Goal: Transaction & Acquisition: Purchase product/service

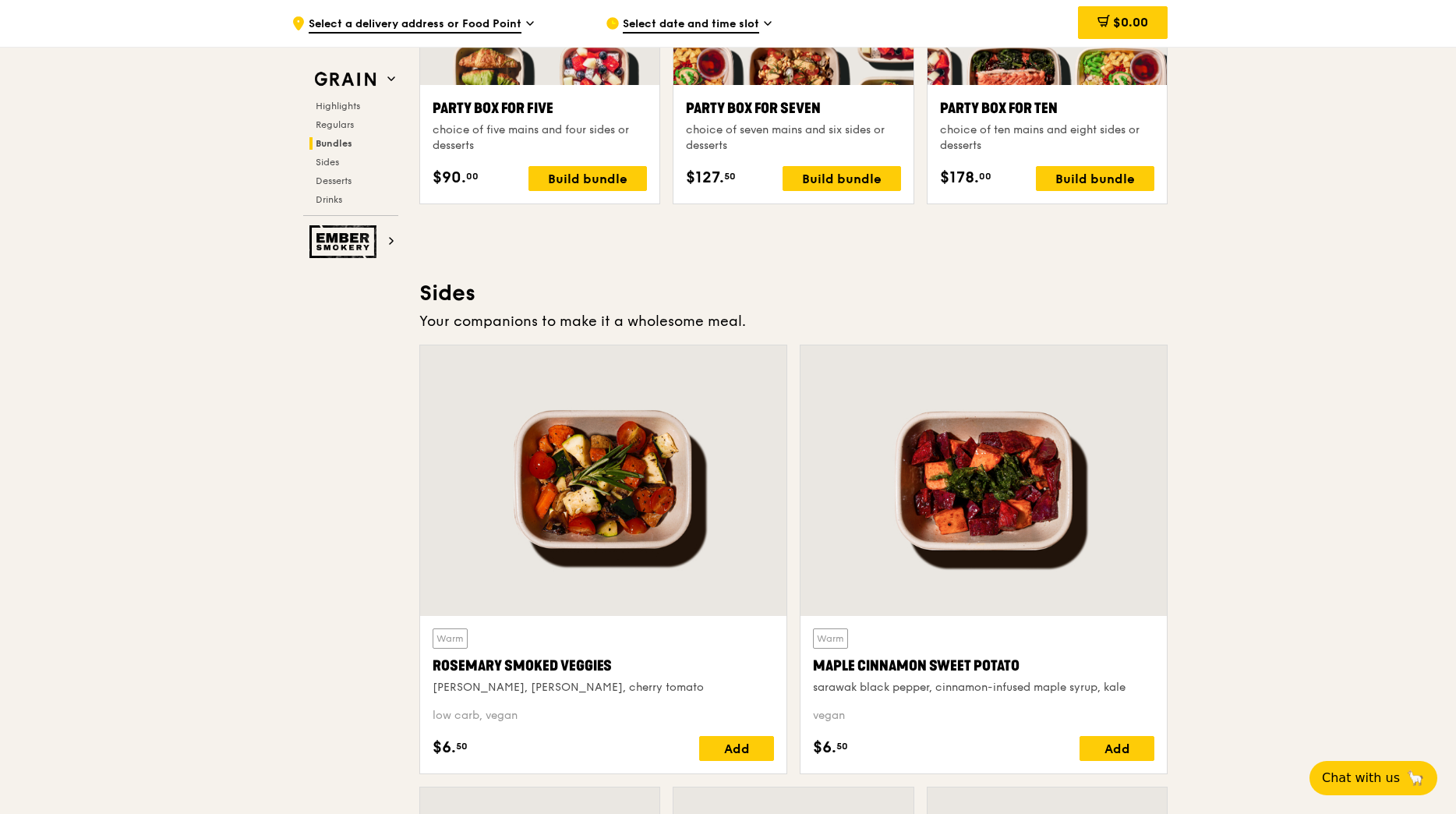
click at [488, 26] on span "Select a delivery address or Food Point" at bounding box center [414, 25] width 213 height 17
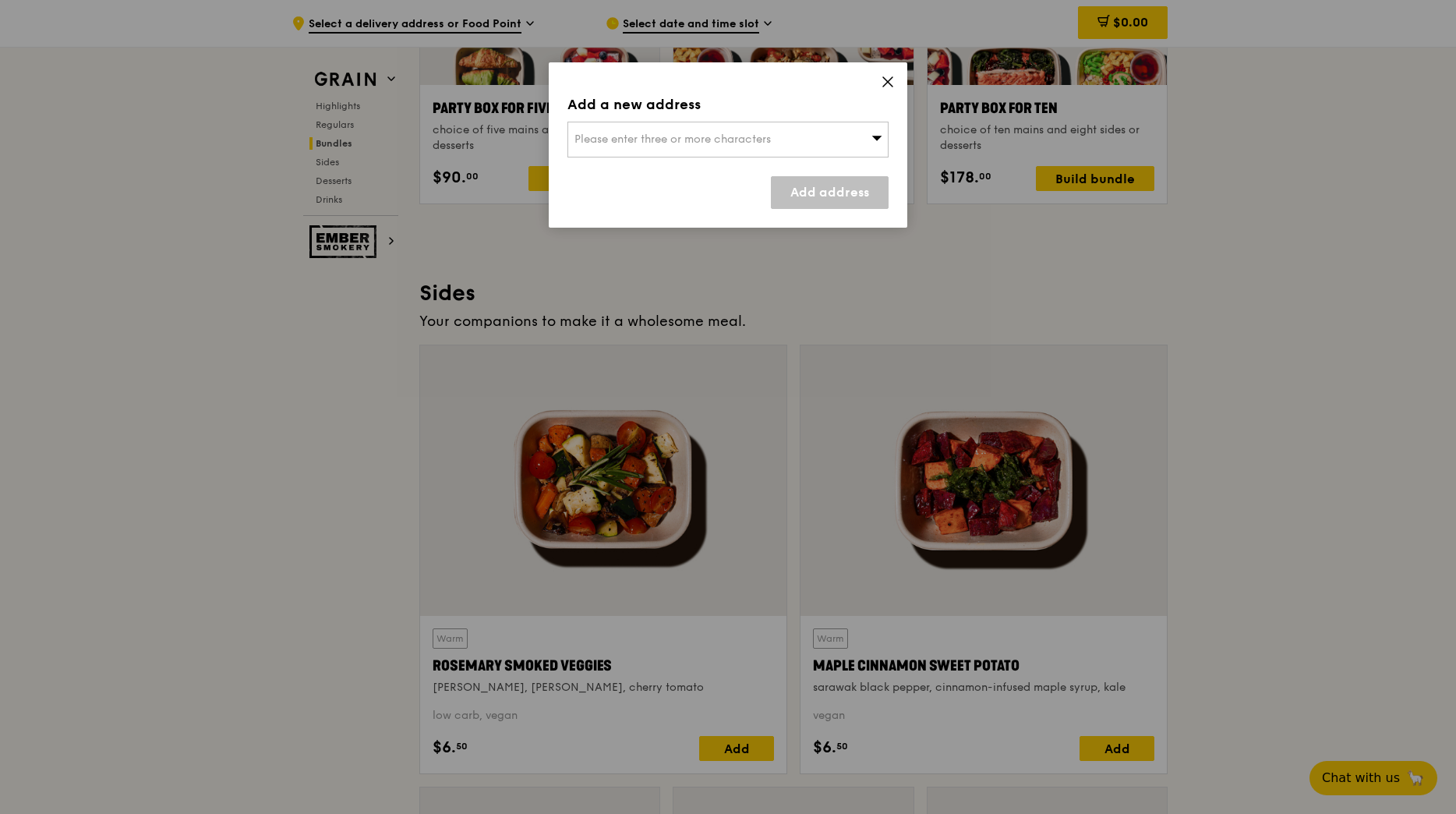
click at [639, 131] on div "Please enter three or more characters" at bounding box center [728, 139] width 321 height 36
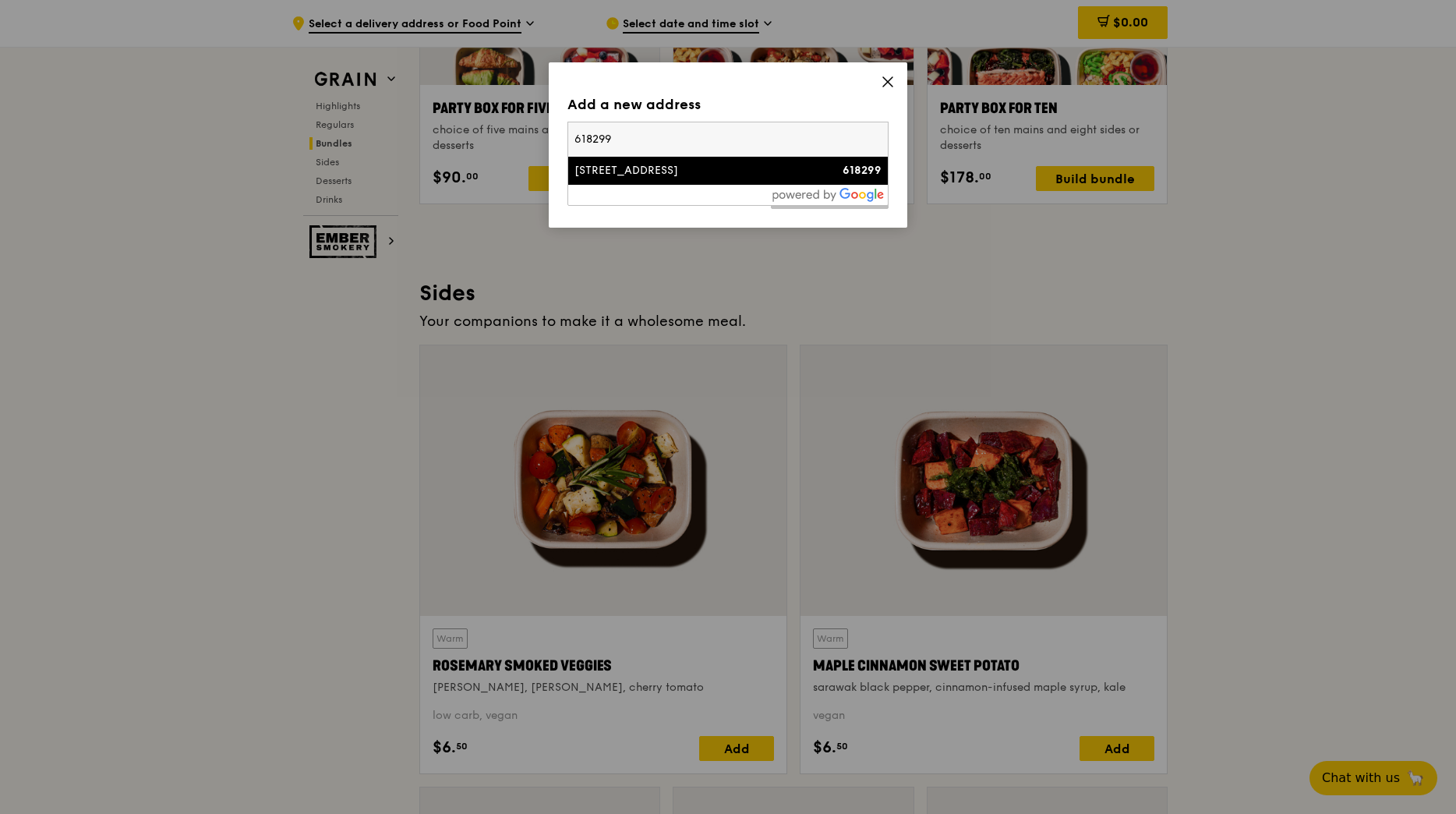
type input "618299"
click at [648, 175] on div "[STREET_ADDRESS]" at bounding box center [689, 171] width 231 height 16
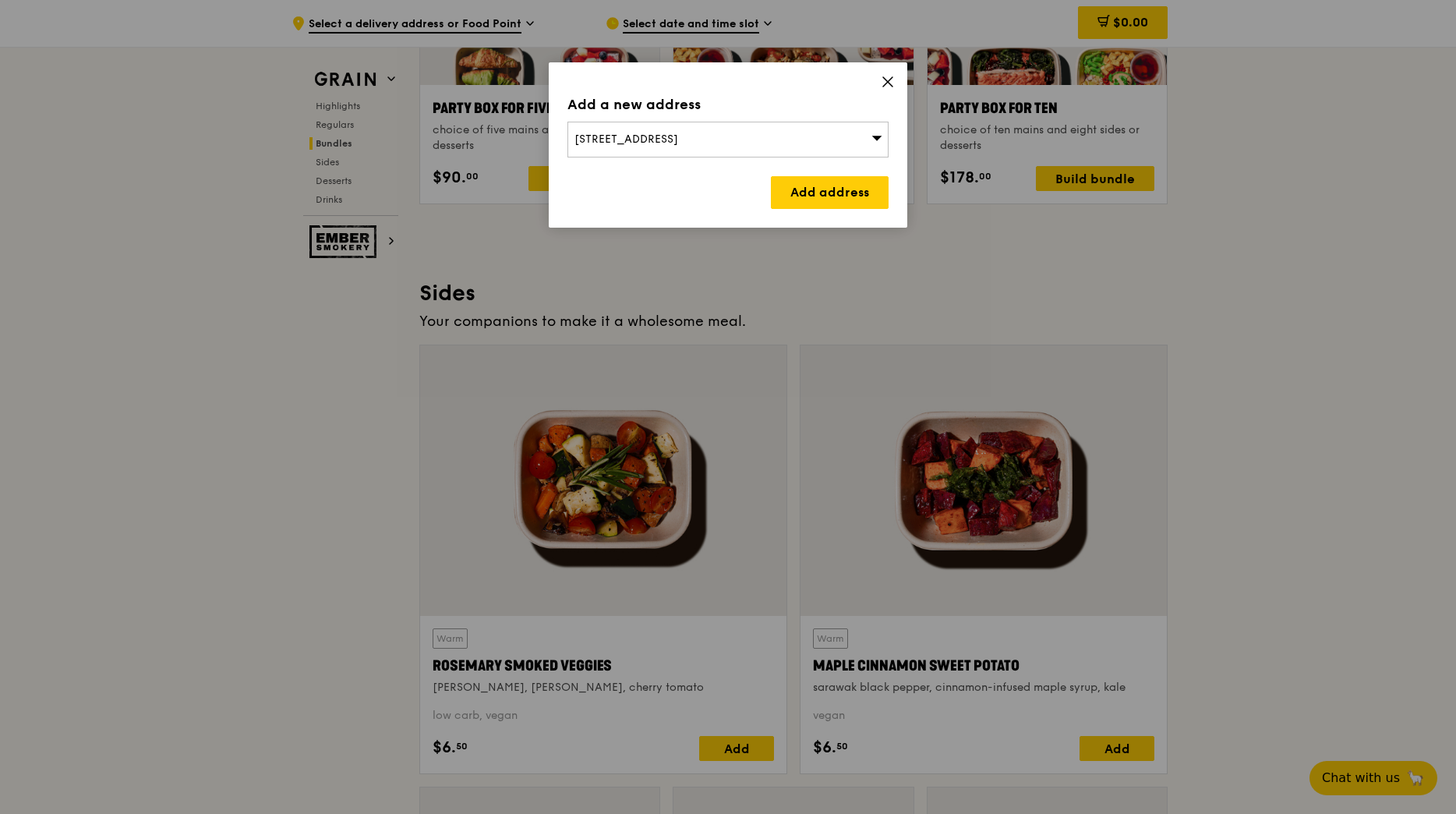
click at [878, 81] on div "Add a new address [STREET_ADDRESS] Add address" at bounding box center [728, 144] width 358 height 165
click at [893, 81] on icon at bounding box center [888, 81] width 14 height 14
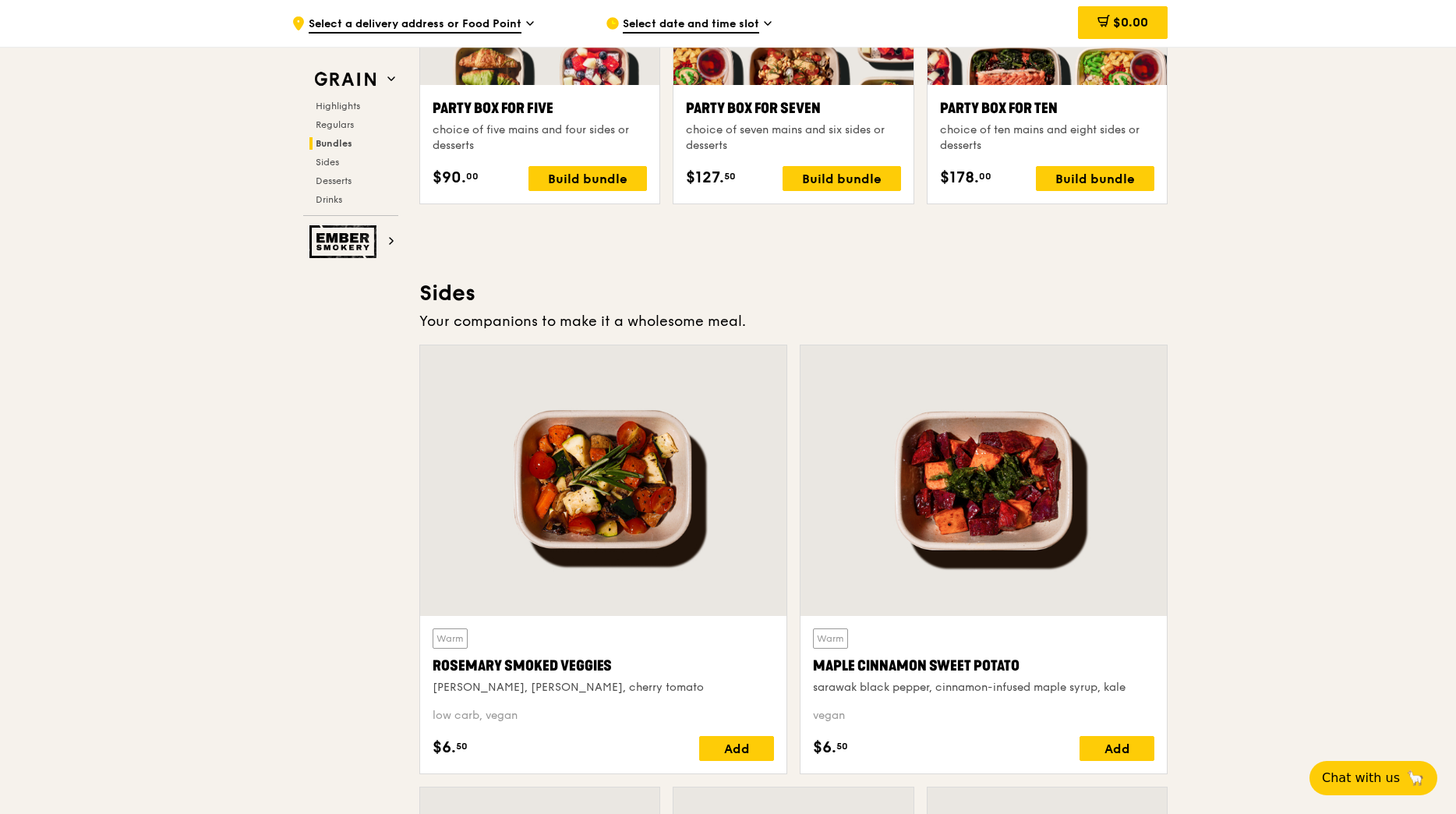
click at [448, 20] on span "Select a delivery address or Food Point" at bounding box center [414, 25] width 213 height 17
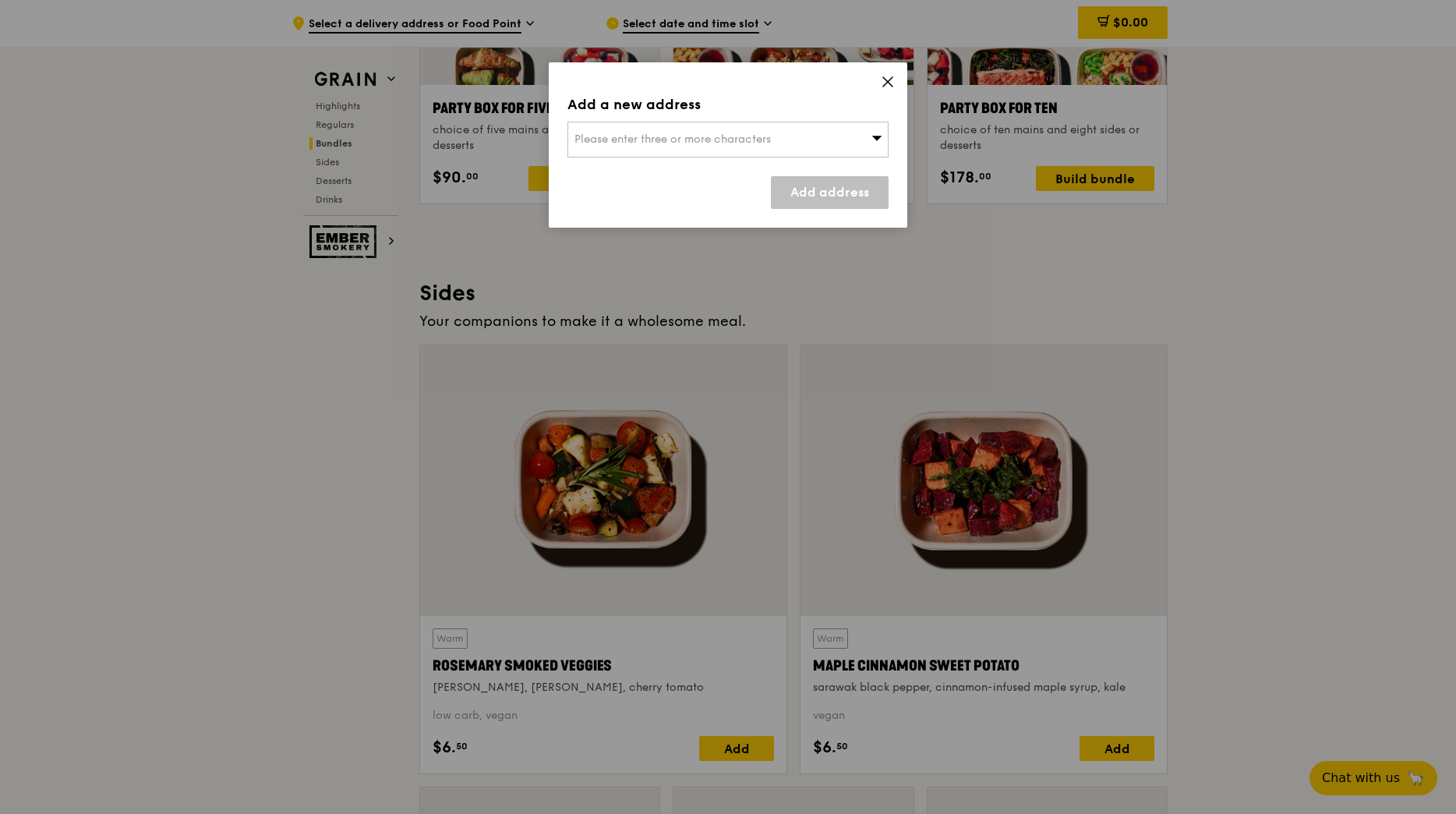
click at [606, 133] on span "Please enter three or more characters" at bounding box center [673, 138] width 196 height 13
type input "618299"
click at [862, 202] on link "Add address" at bounding box center [830, 191] width 118 height 32
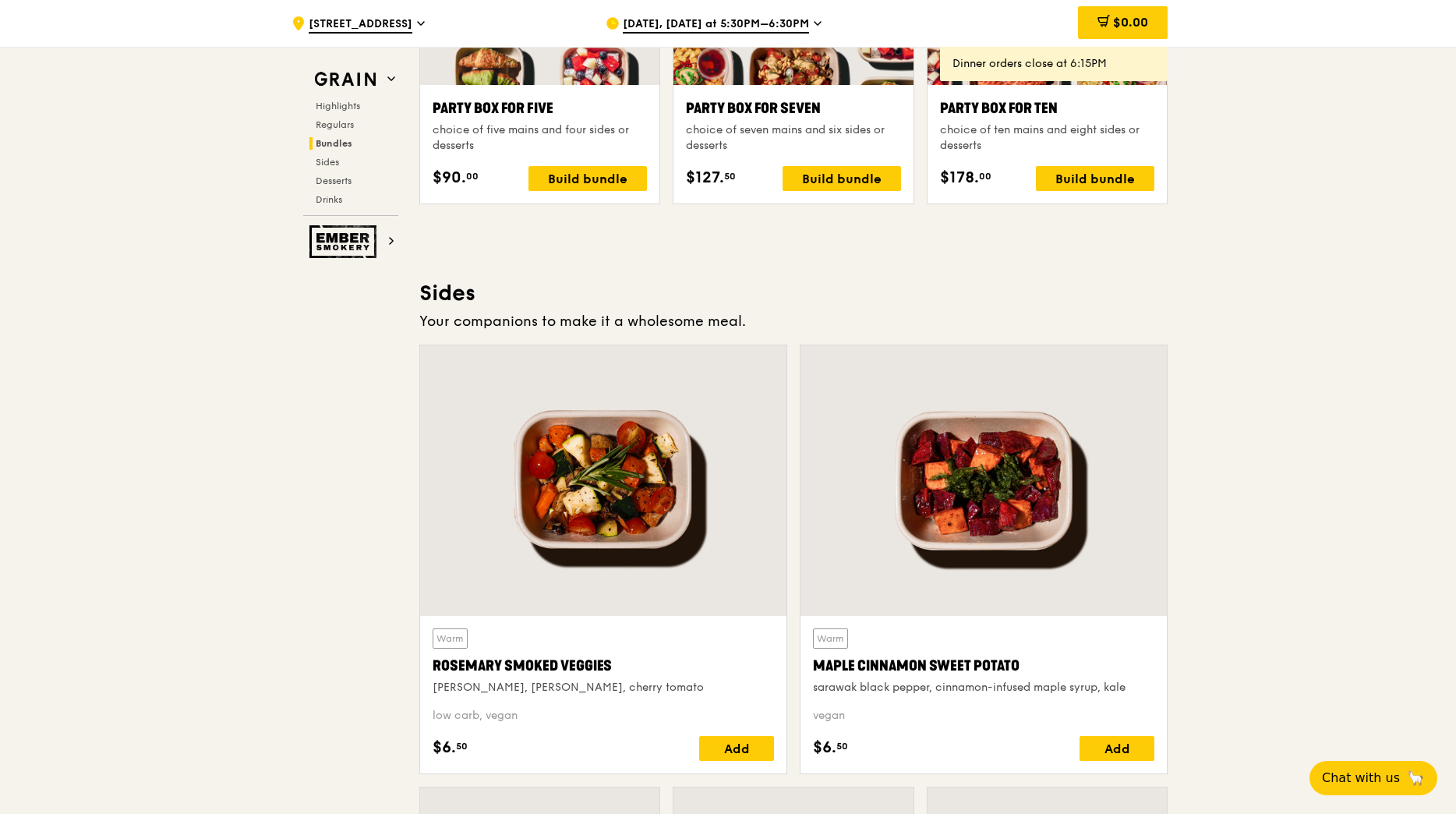
click at [664, 27] on span "[DATE], [DATE] at 5:30PM–6:30PM" at bounding box center [716, 25] width 187 height 17
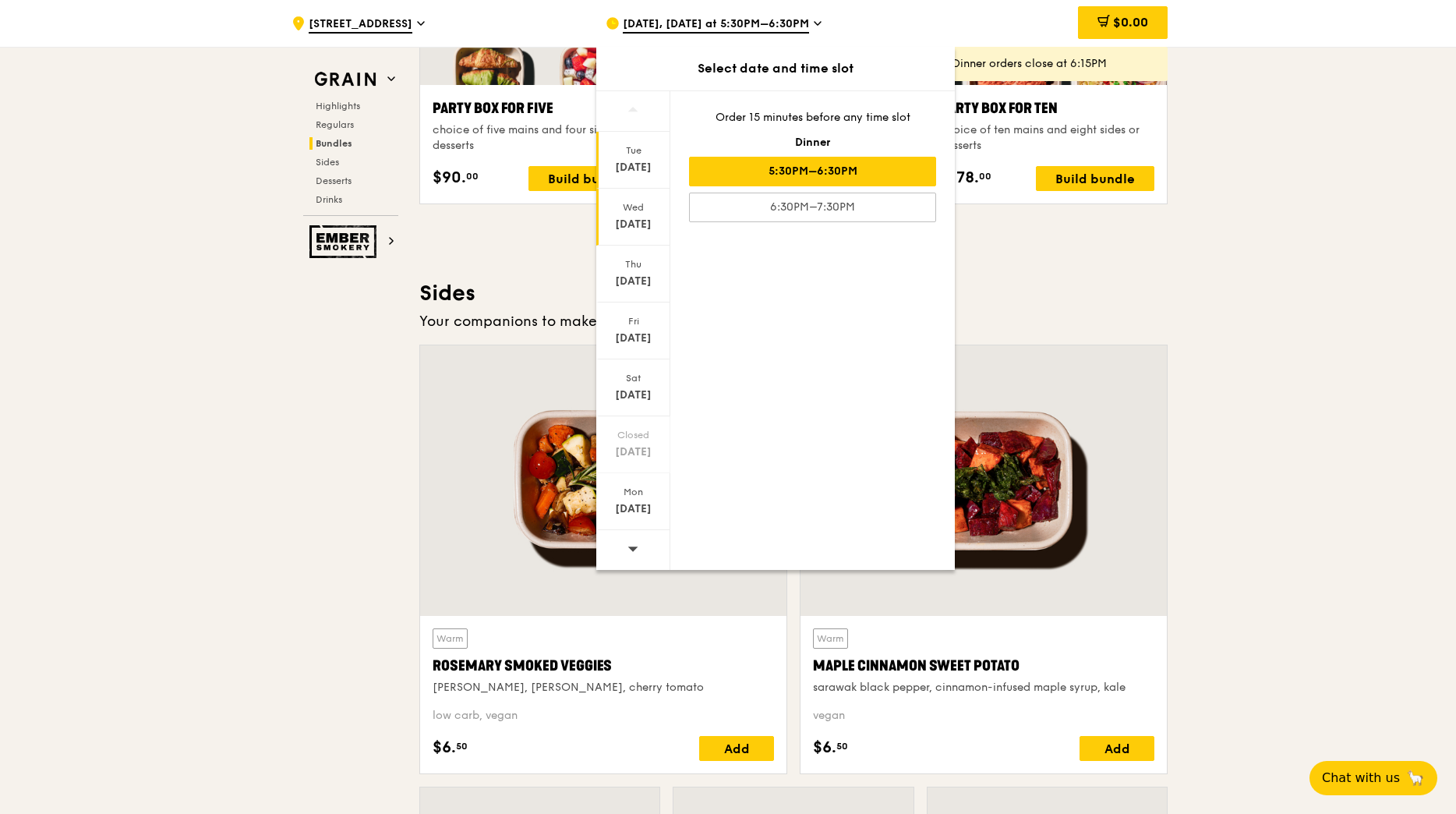
click at [636, 216] on div "[DATE]" at bounding box center [632, 217] width 74 height 57
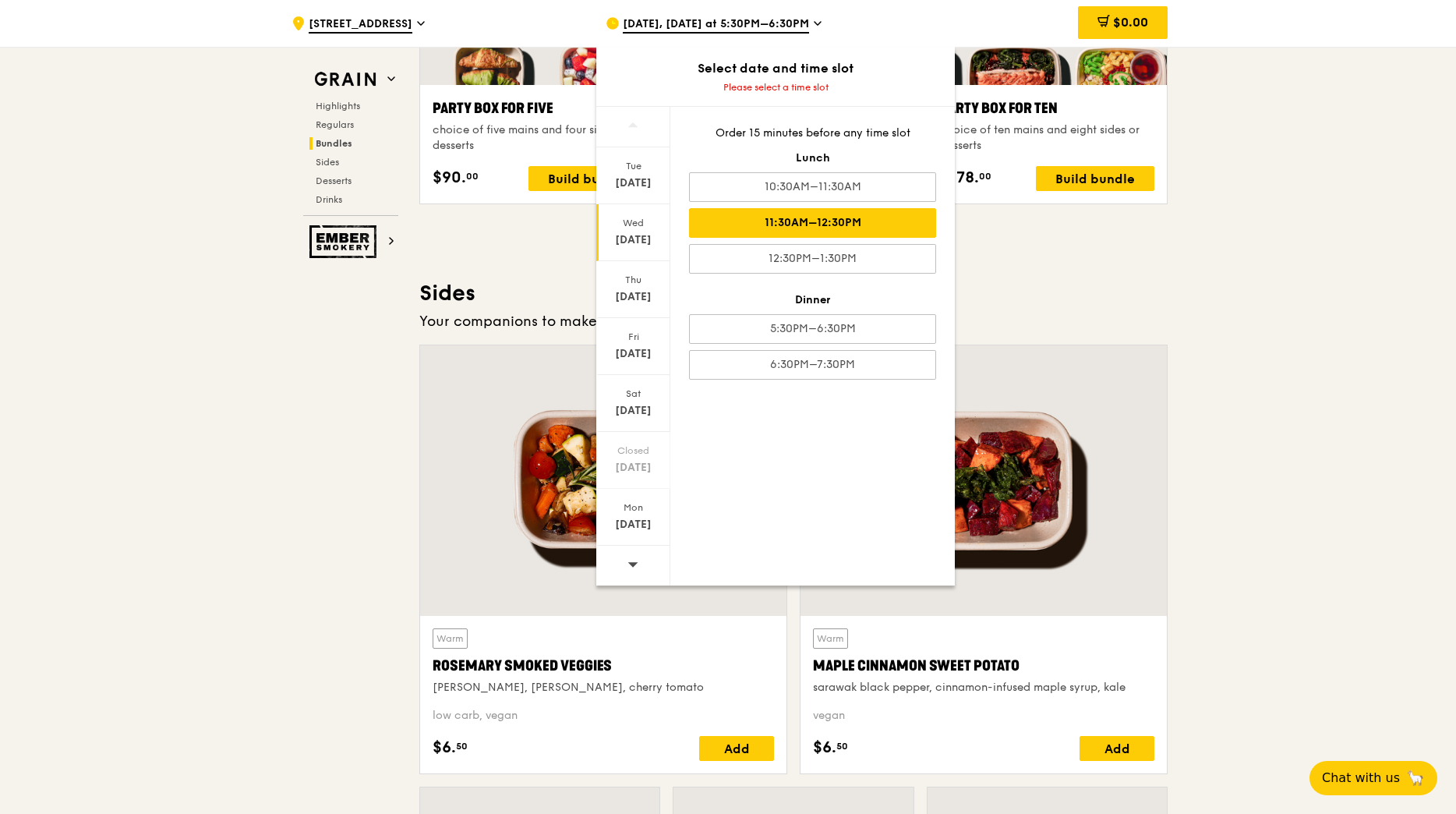
click at [856, 223] on div "11:30AM–12:30PM" at bounding box center [813, 223] width 247 height 29
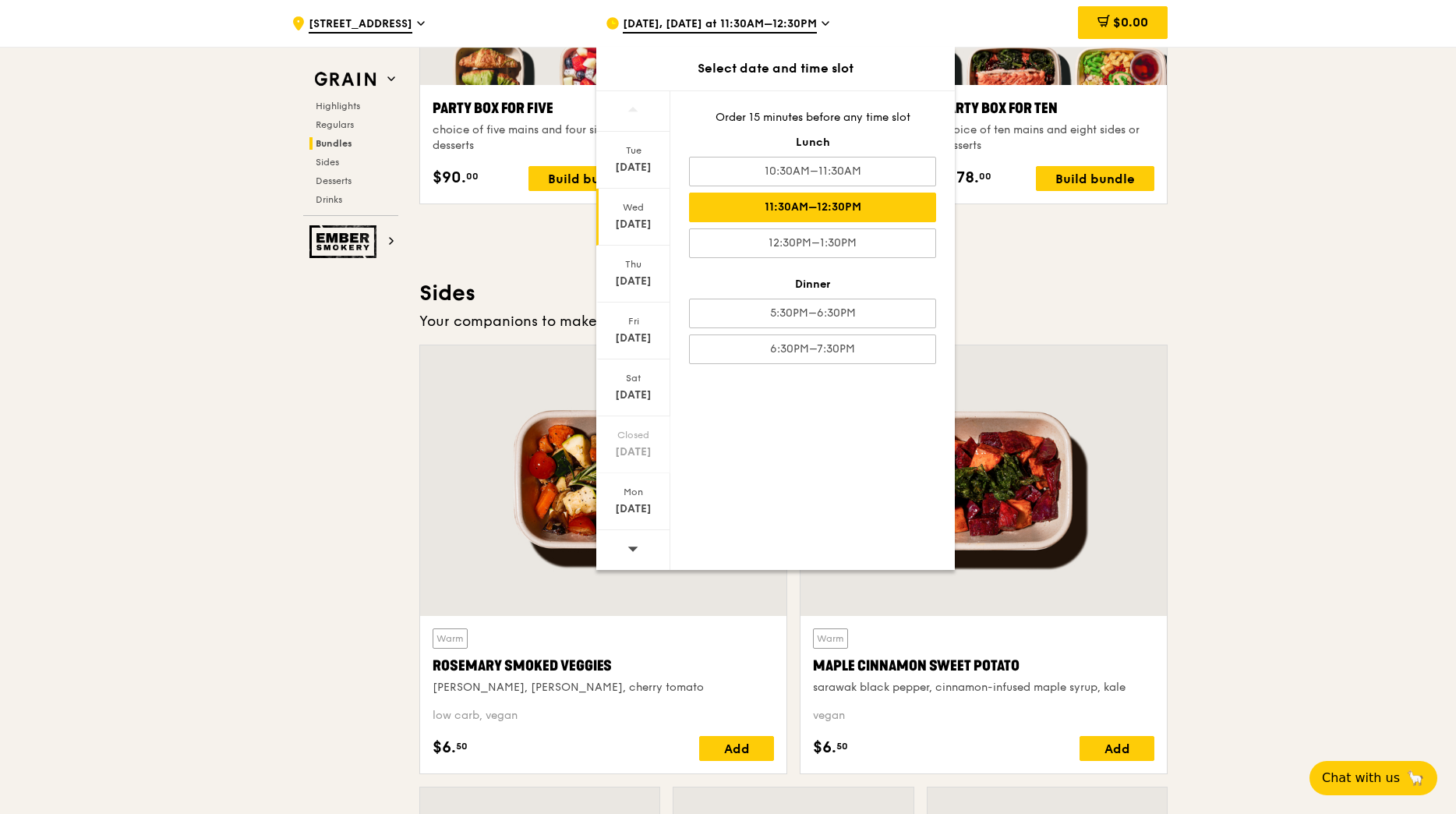
click at [935, 27] on div "$0.00" at bounding box center [1042, 24] width 251 height 47
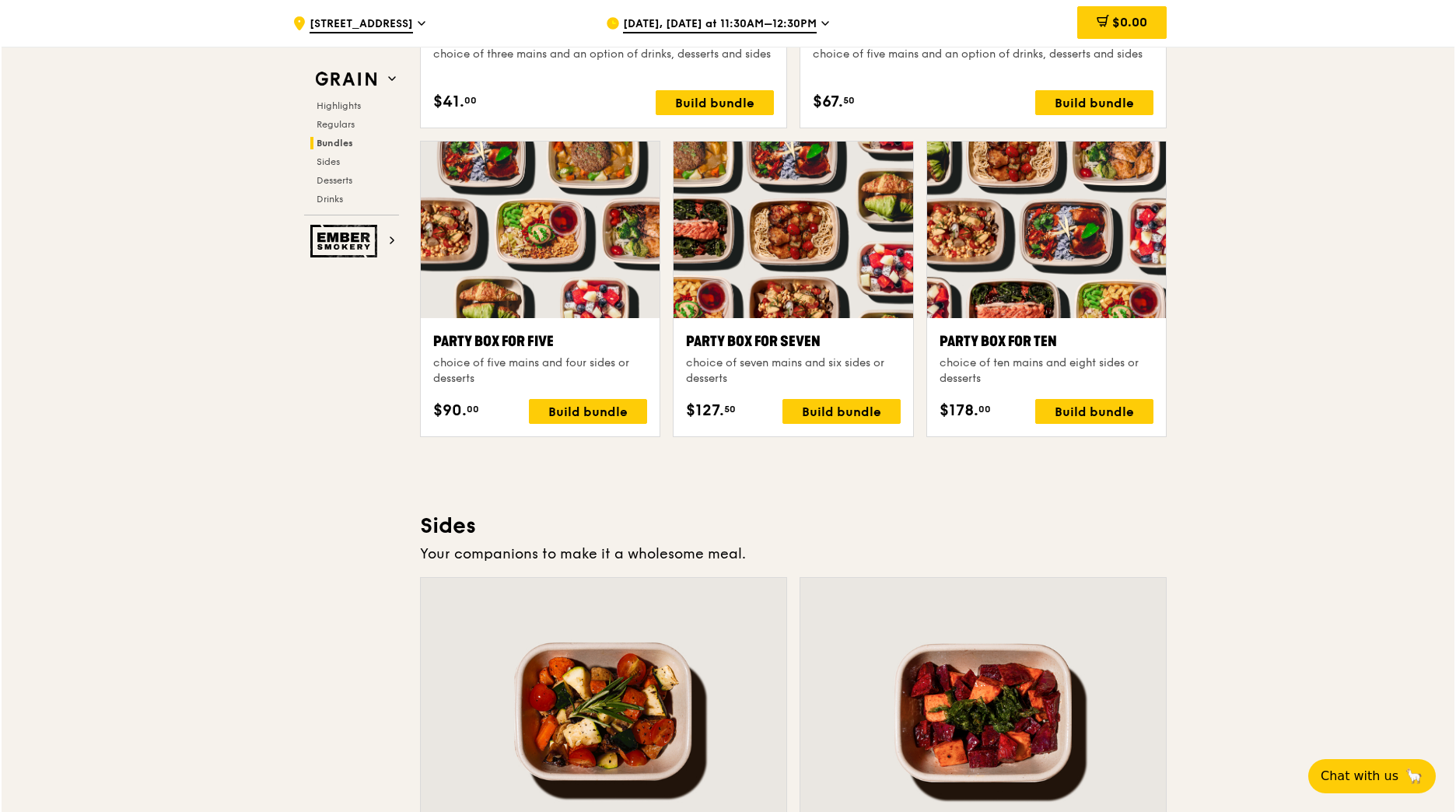
scroll to position [2948, 0]
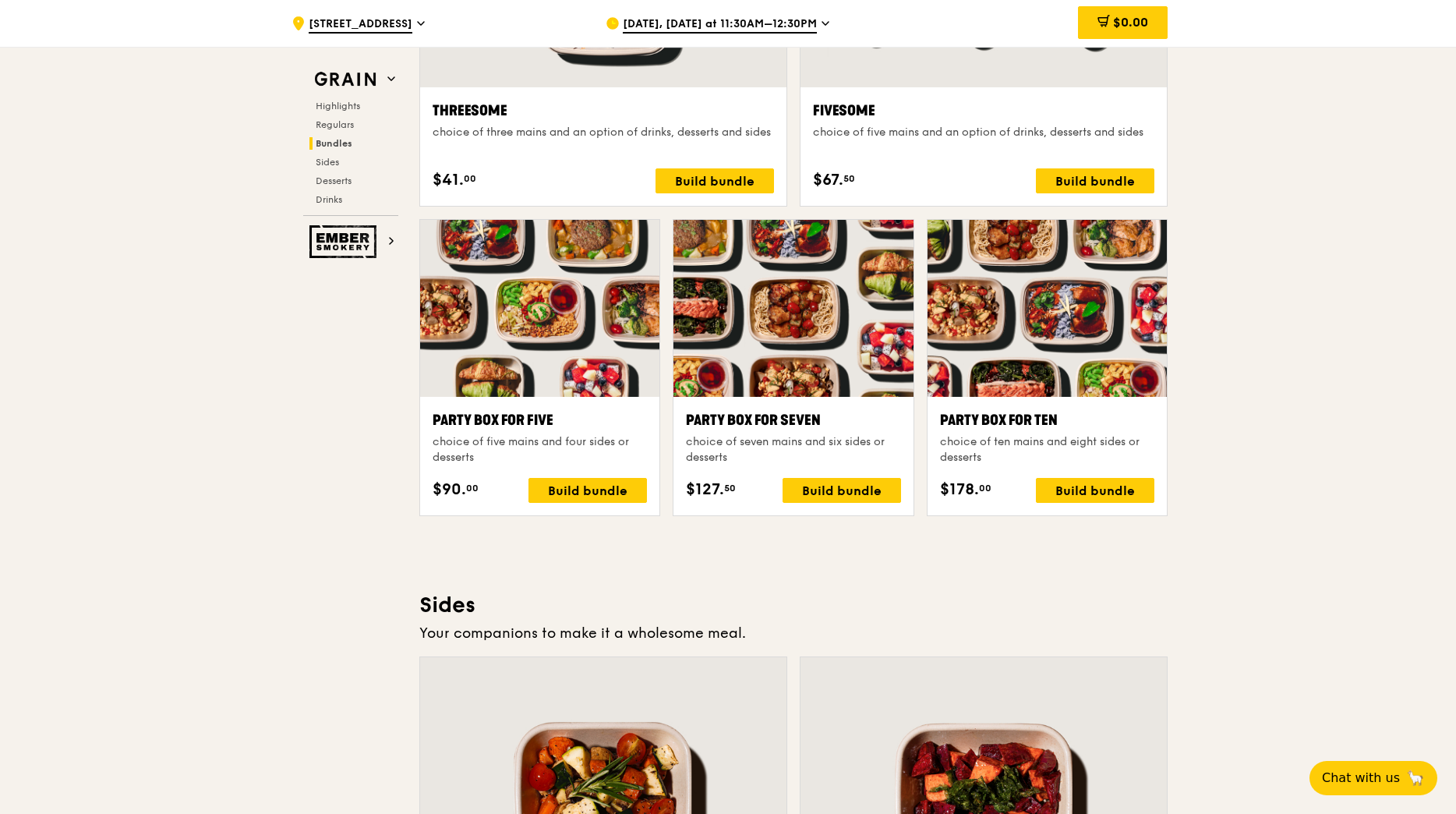
click at [1078, 356] on div at bounding box center [1047, 308] width 240 height 177
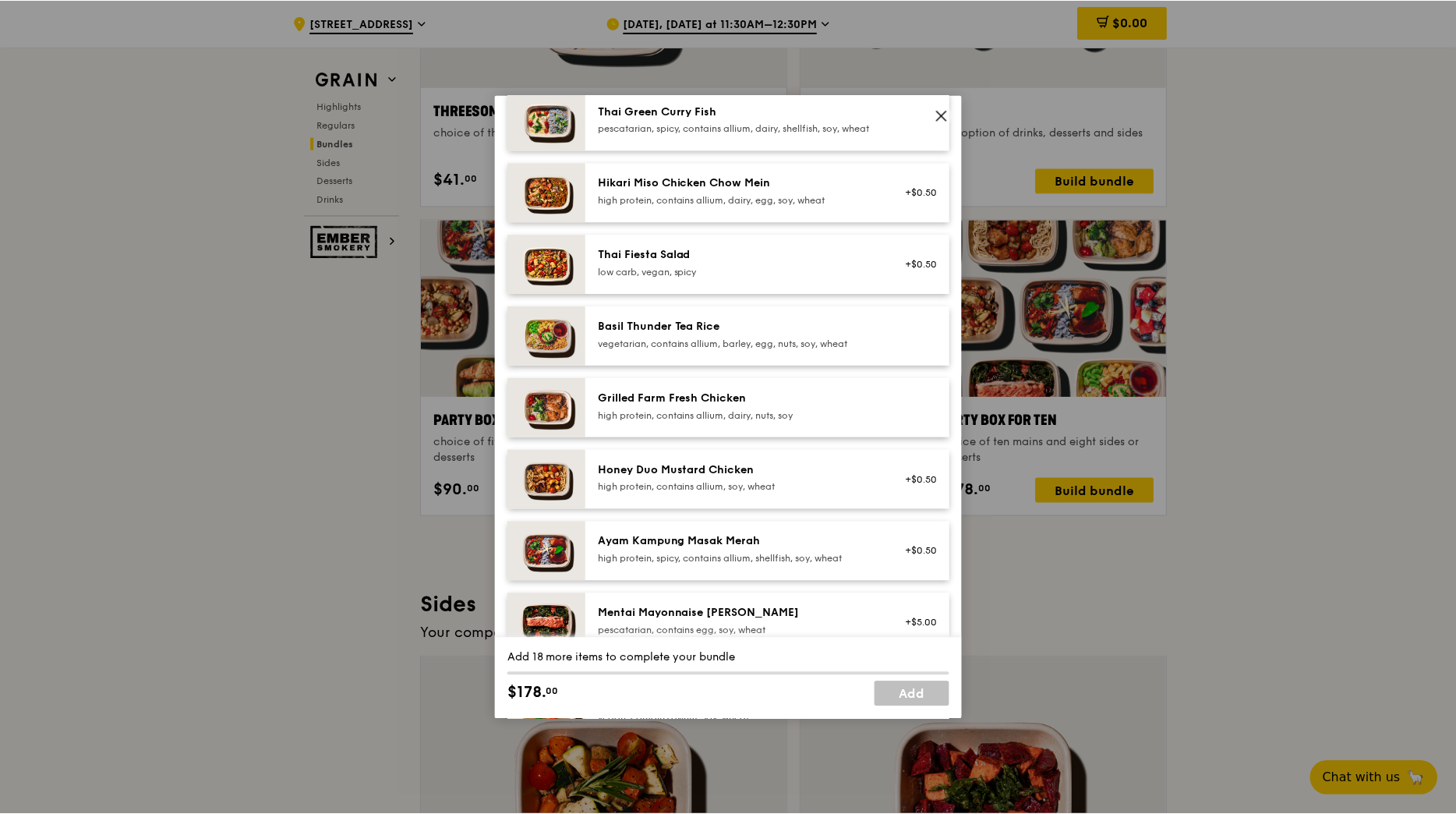
scroll to position [311, 0]
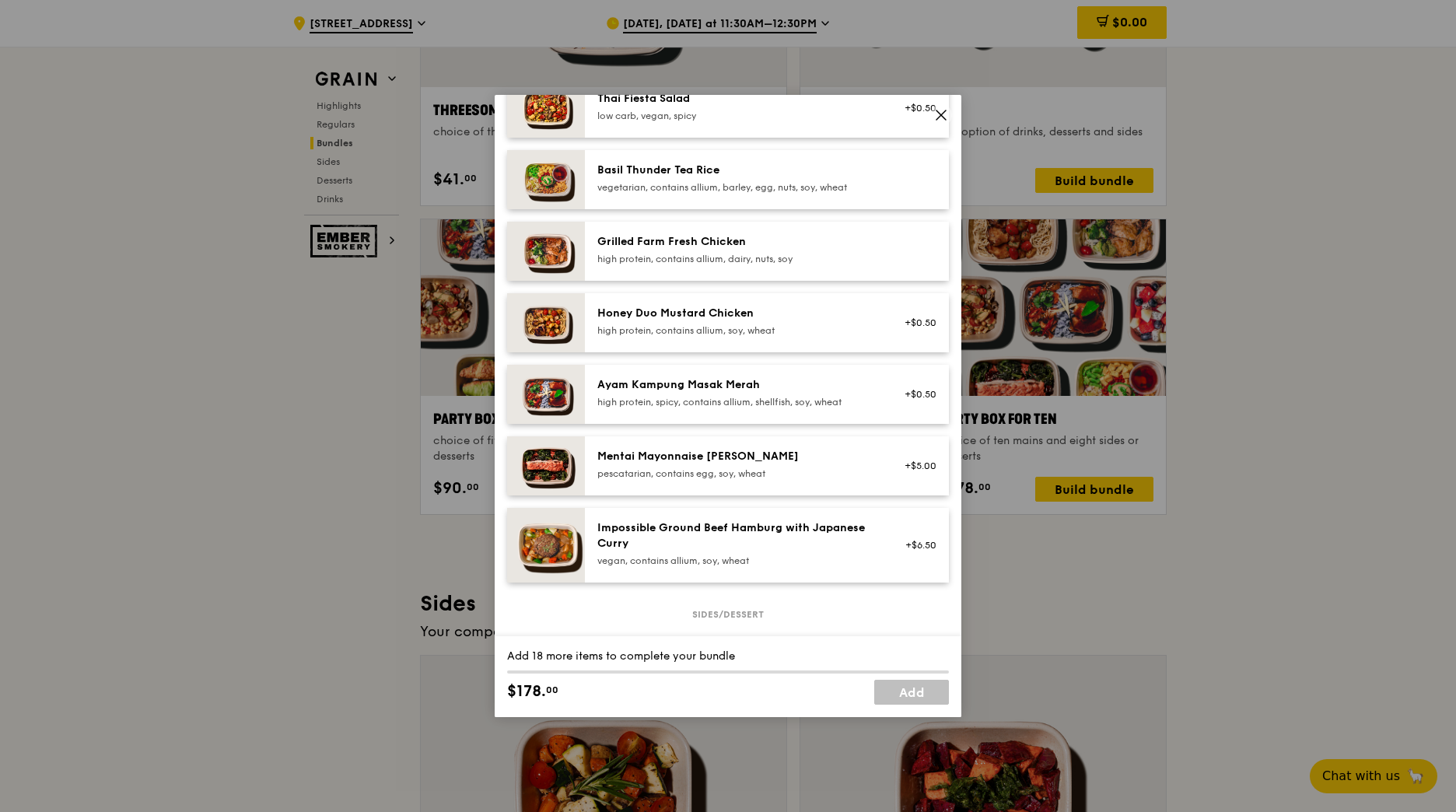
click at [660, 480] on div "pescatarian, contains egg, soy, wheat" at bounding box center [737, 473] width 279 height 13
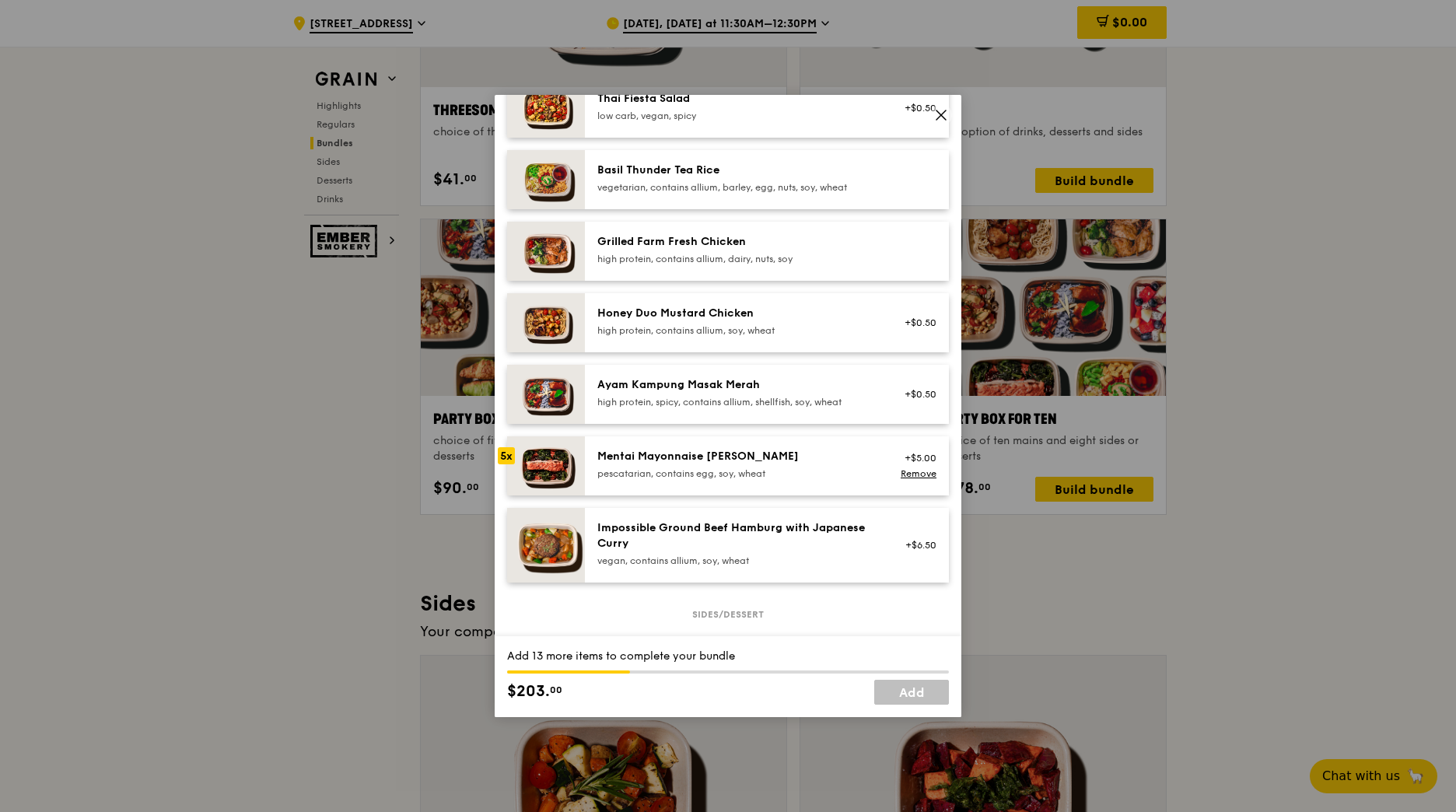
click at [660, 480] on div "pescatarian, contains egg, soy, wheat" at bounding box center [737, 473] width 279 height 13
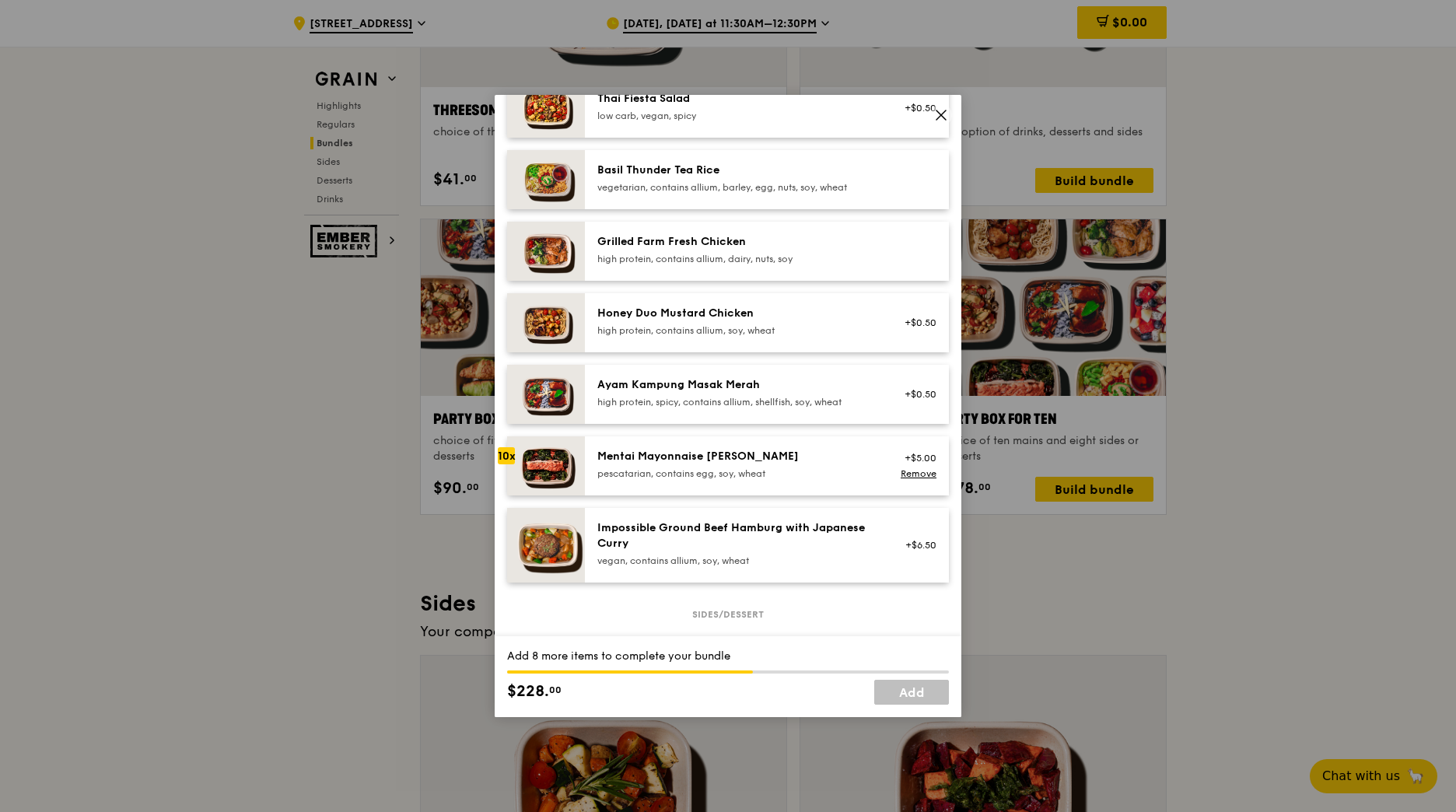
click at [660, 480] on div "pescatarian, contains egg, soy, wheat" at bounding box center [737, 473] width 279 height 13
click at [941, 113] on icon at bounding box center [941, 115] width 14 height 14
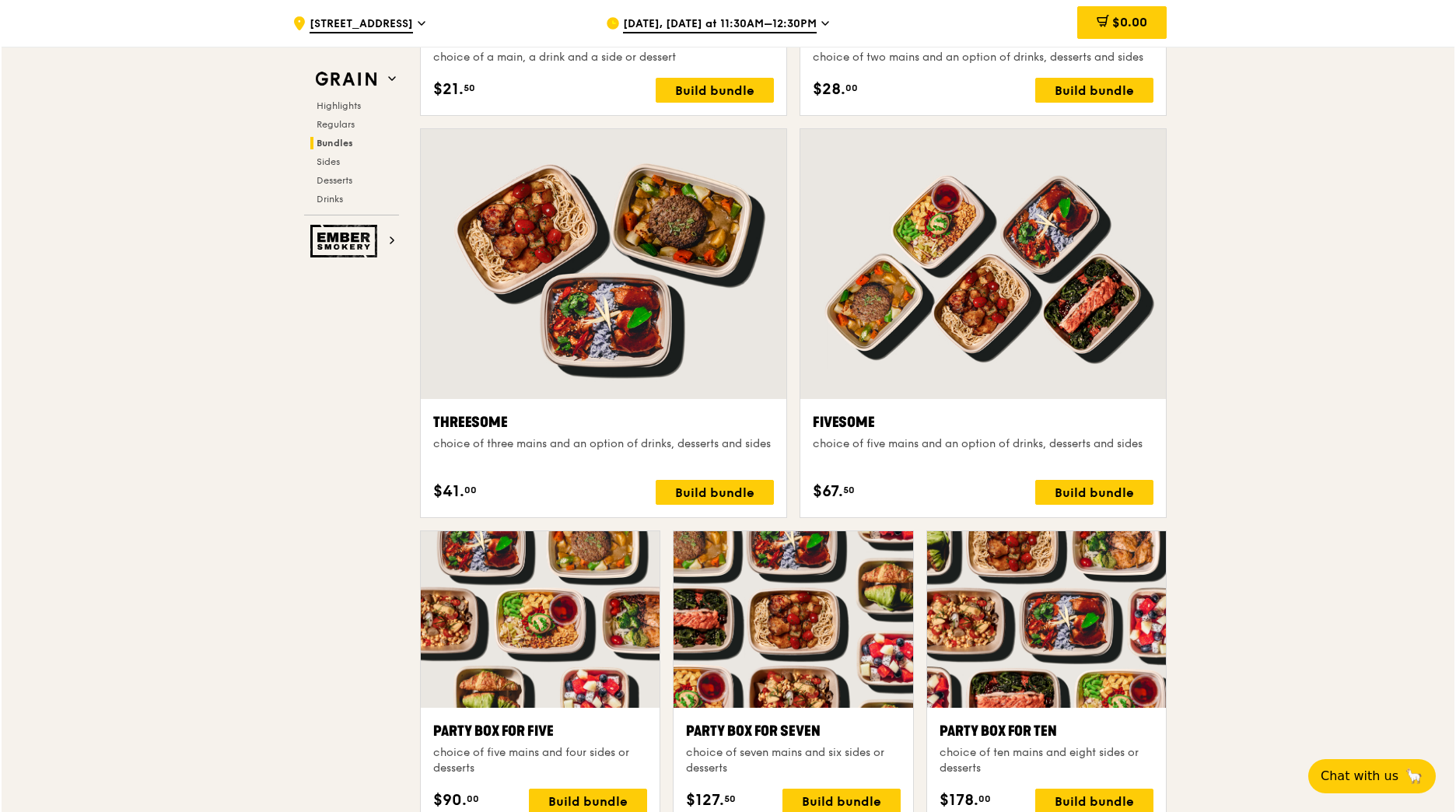
scroll to position [2715, 0]
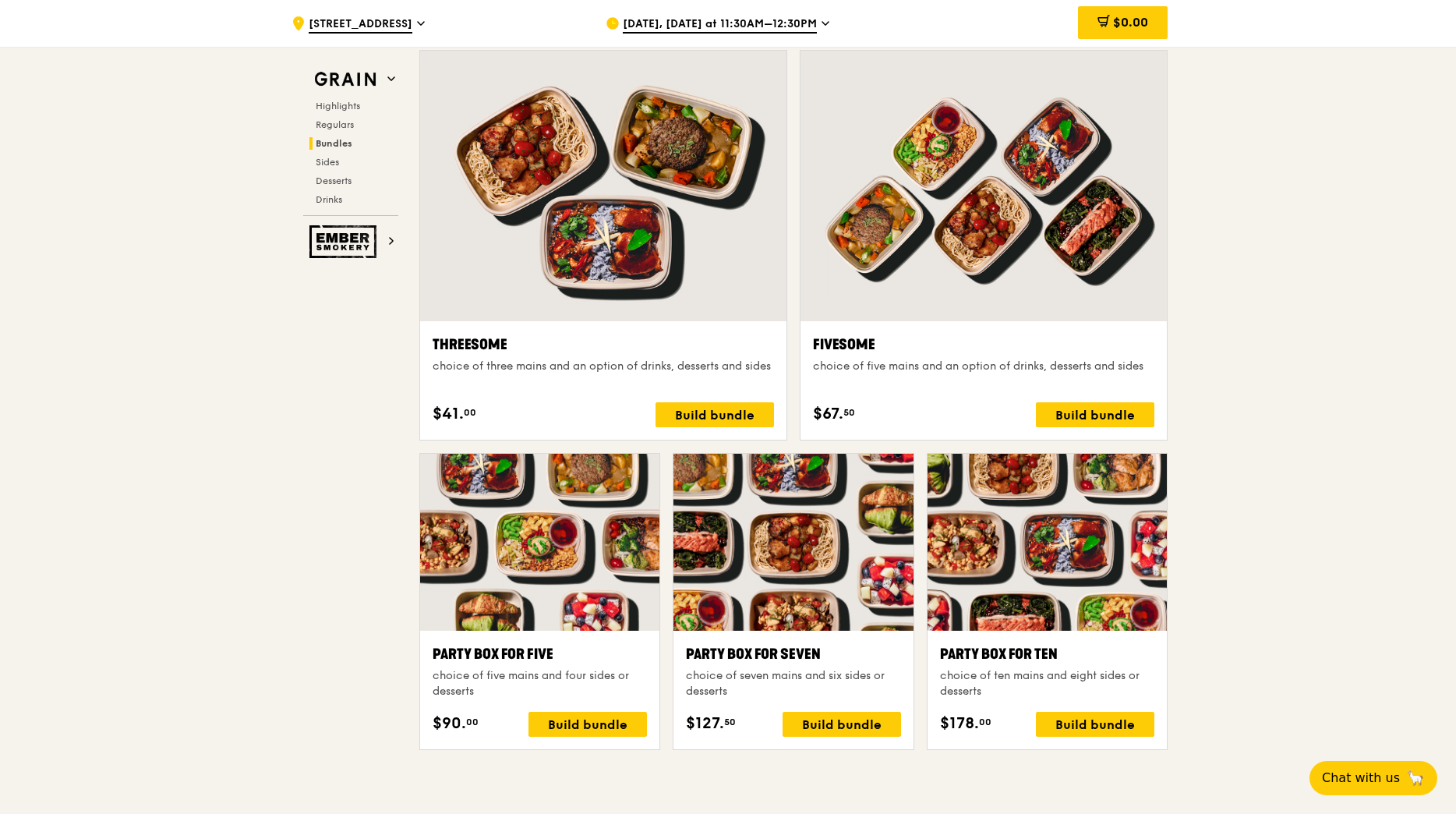
click at [836, 570] on div at bounding box center [793, 542] width 240 height 177
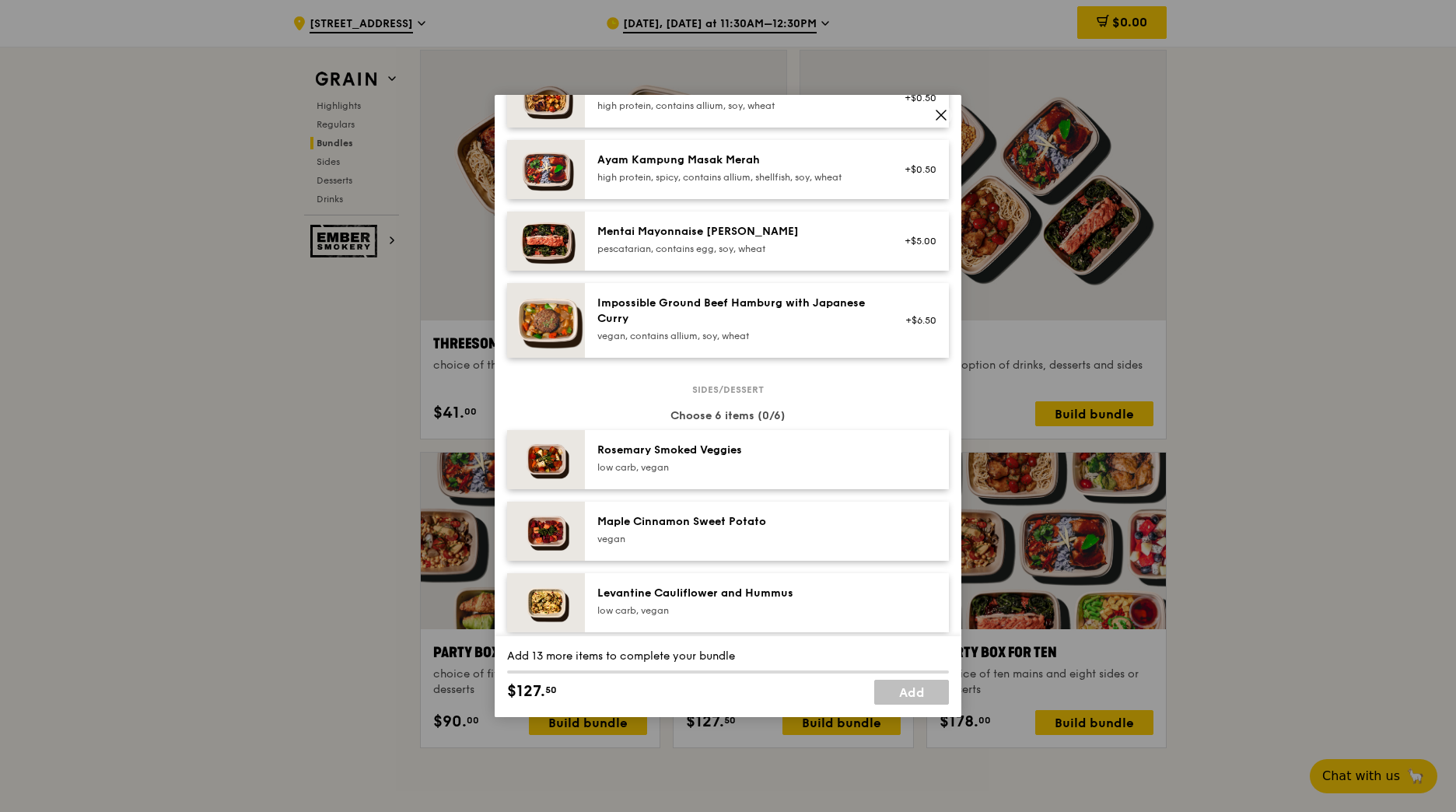
scroll to position [622, 0]
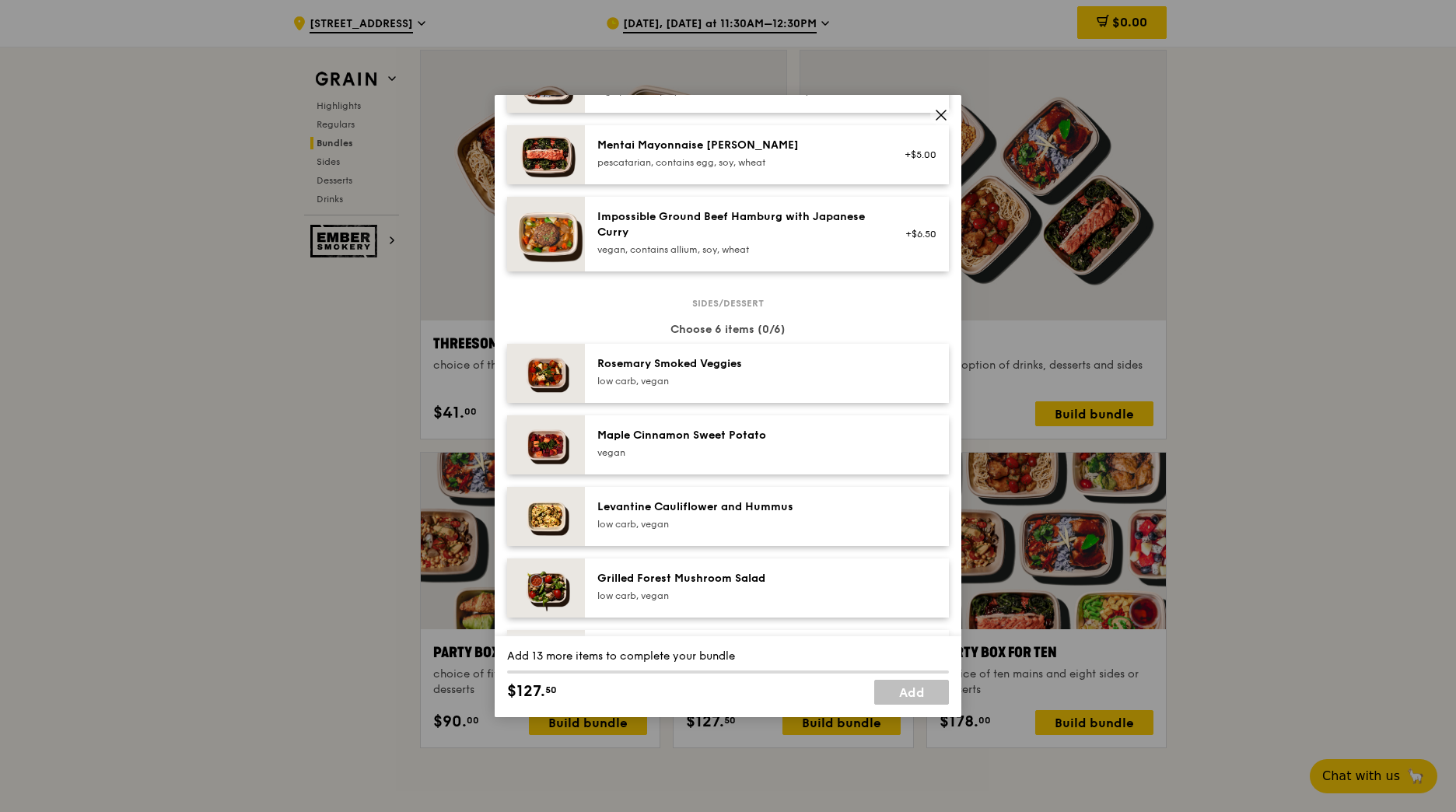
click at [810, 152] on div "Mentai Mayonnaise [PERSON_NAME]" at bounding box center [737, 145] width 279 height 16
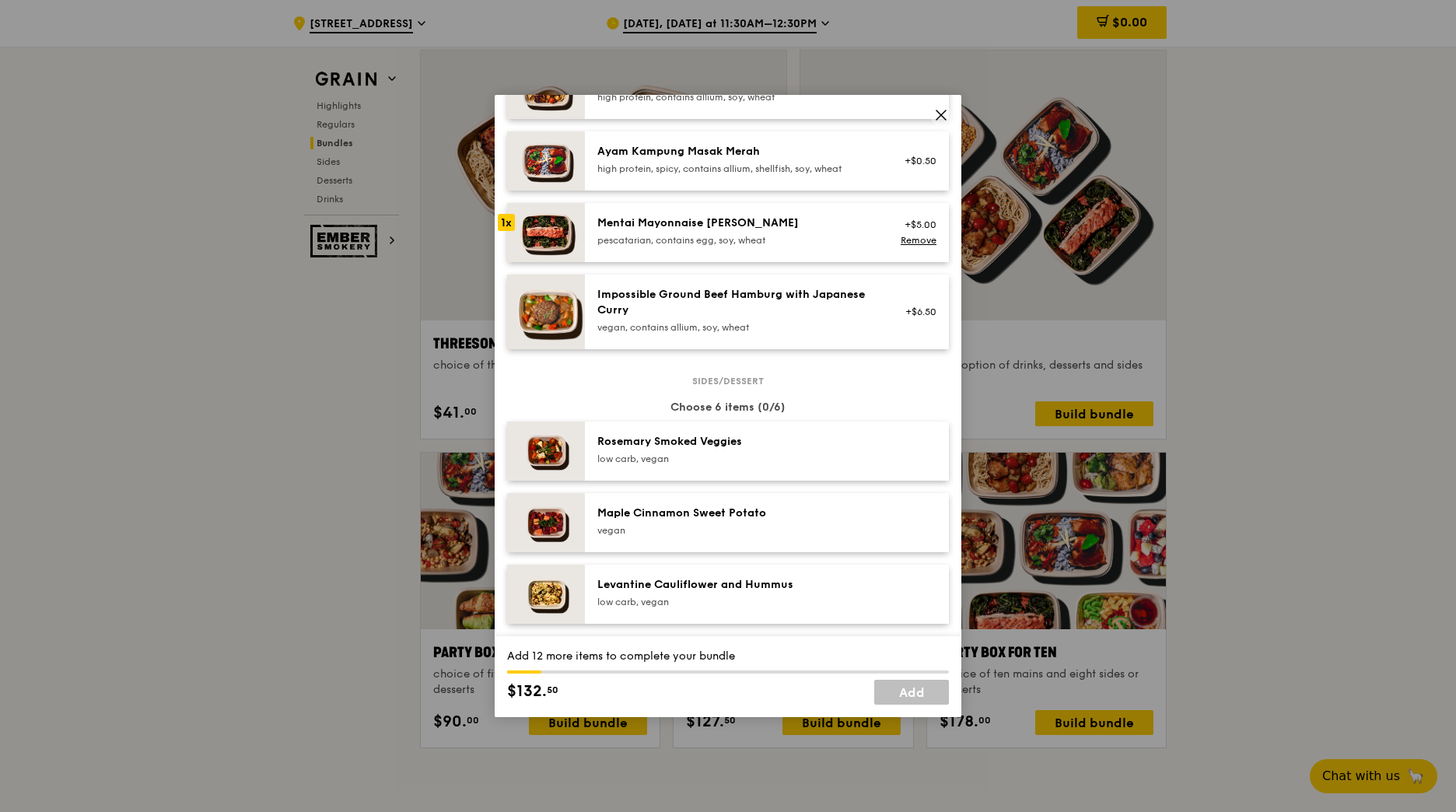
click at [805, 223] on div "Mentai Mayonnaise [PERSON_NAME] pescatarian, contains egg, soy, wheat +$5.00 Re…" at bounding box center [766, 232] width 364 height 59
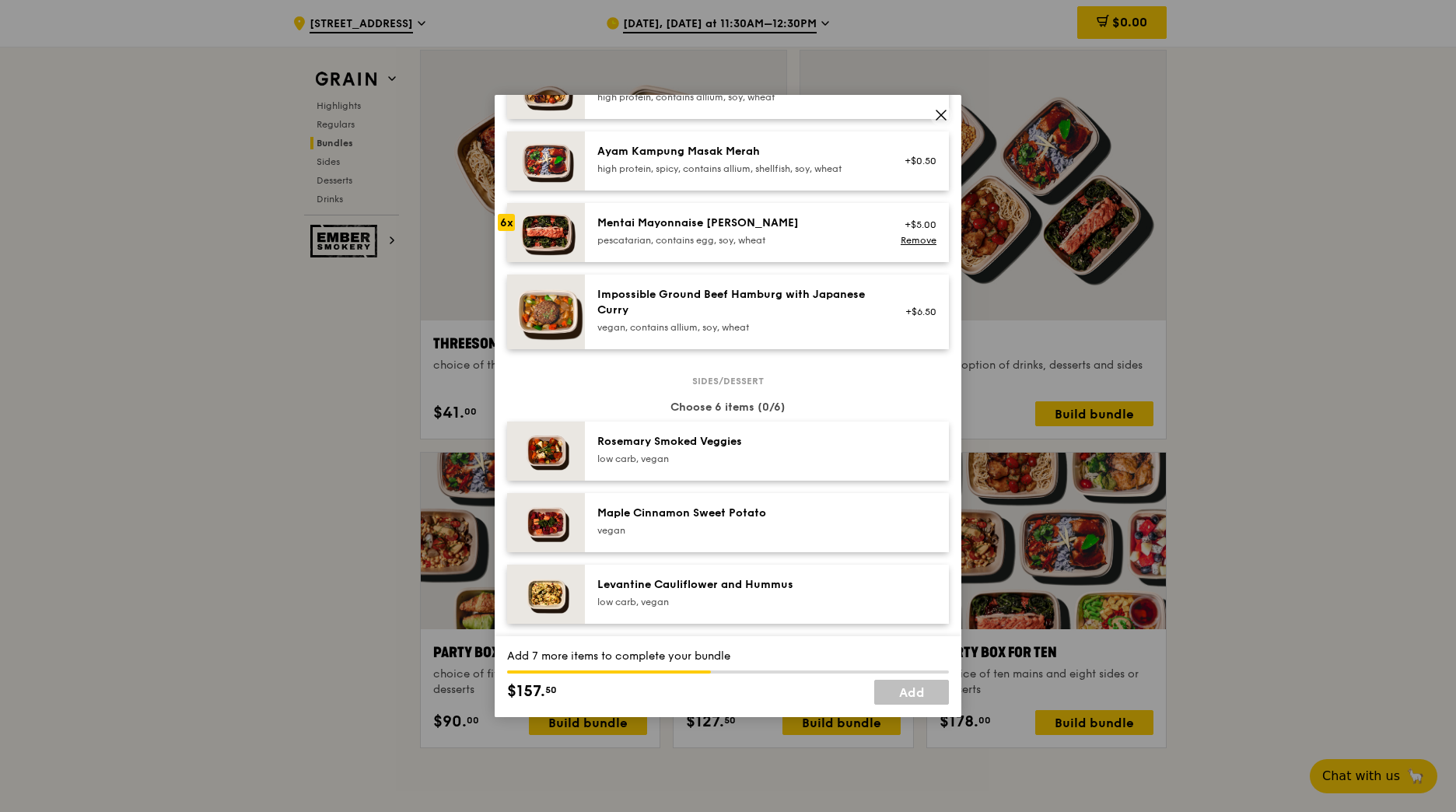
click at [805, 223] on div "Mentai Mayonnaise [PERSON_NAME] pescatarian, contains egg, soy, wheat +$5.00 Re…" at bounding box center [766, 232] width 364 height 59
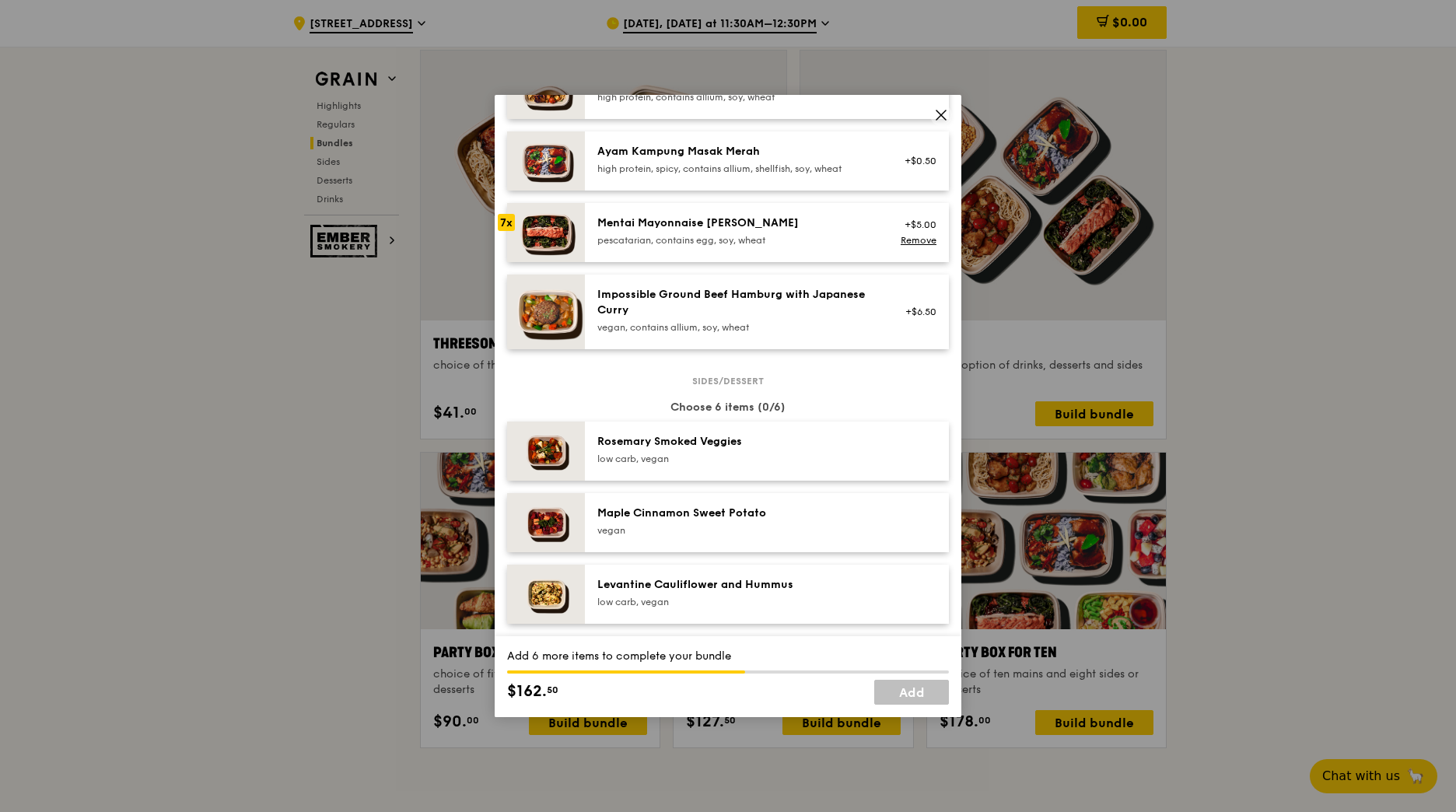
click at [800, 231] on div "Mentai Mayonnaise [PERSON_NAME]" at bounding box center [737, 223] width 279 height 16
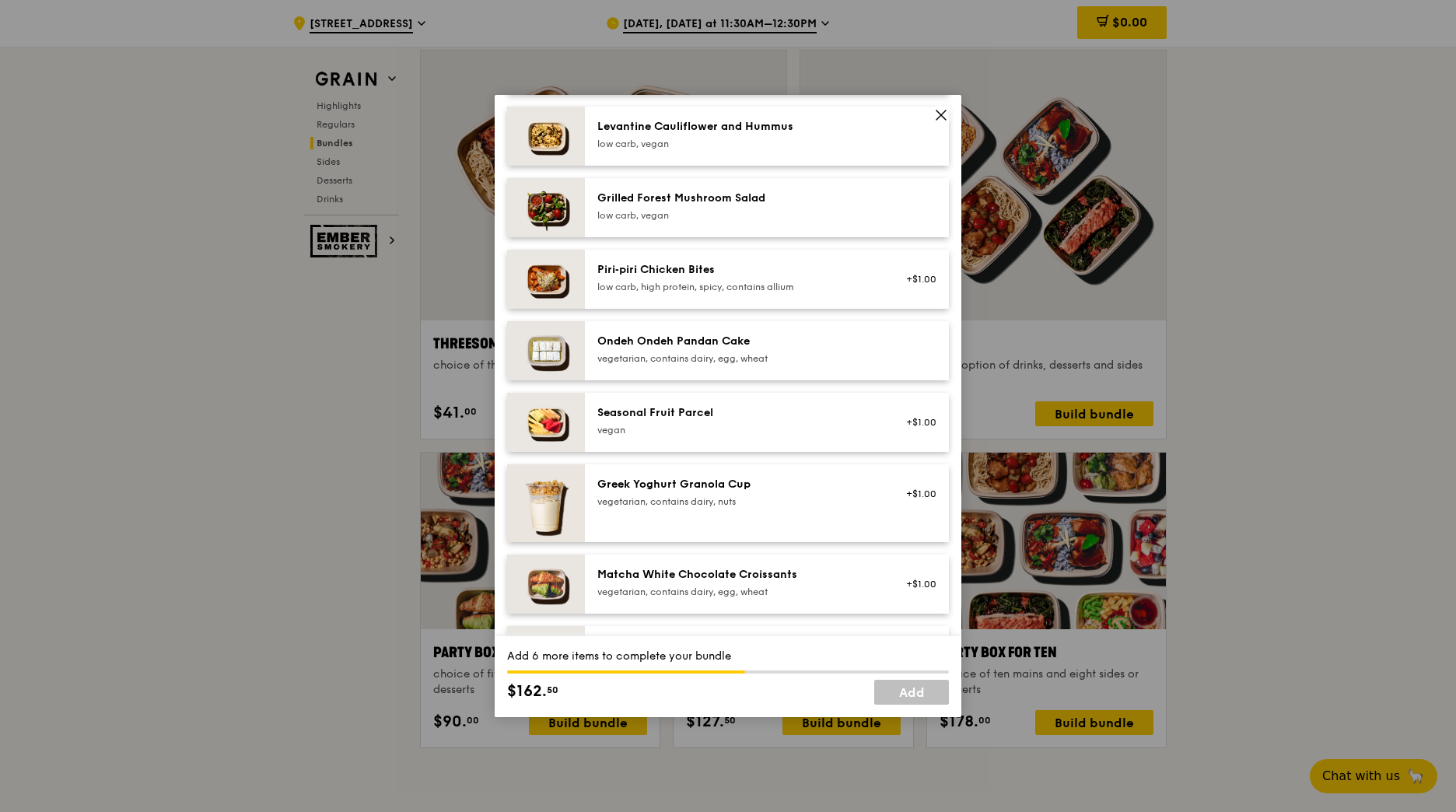
scroll to position [1011, 0]
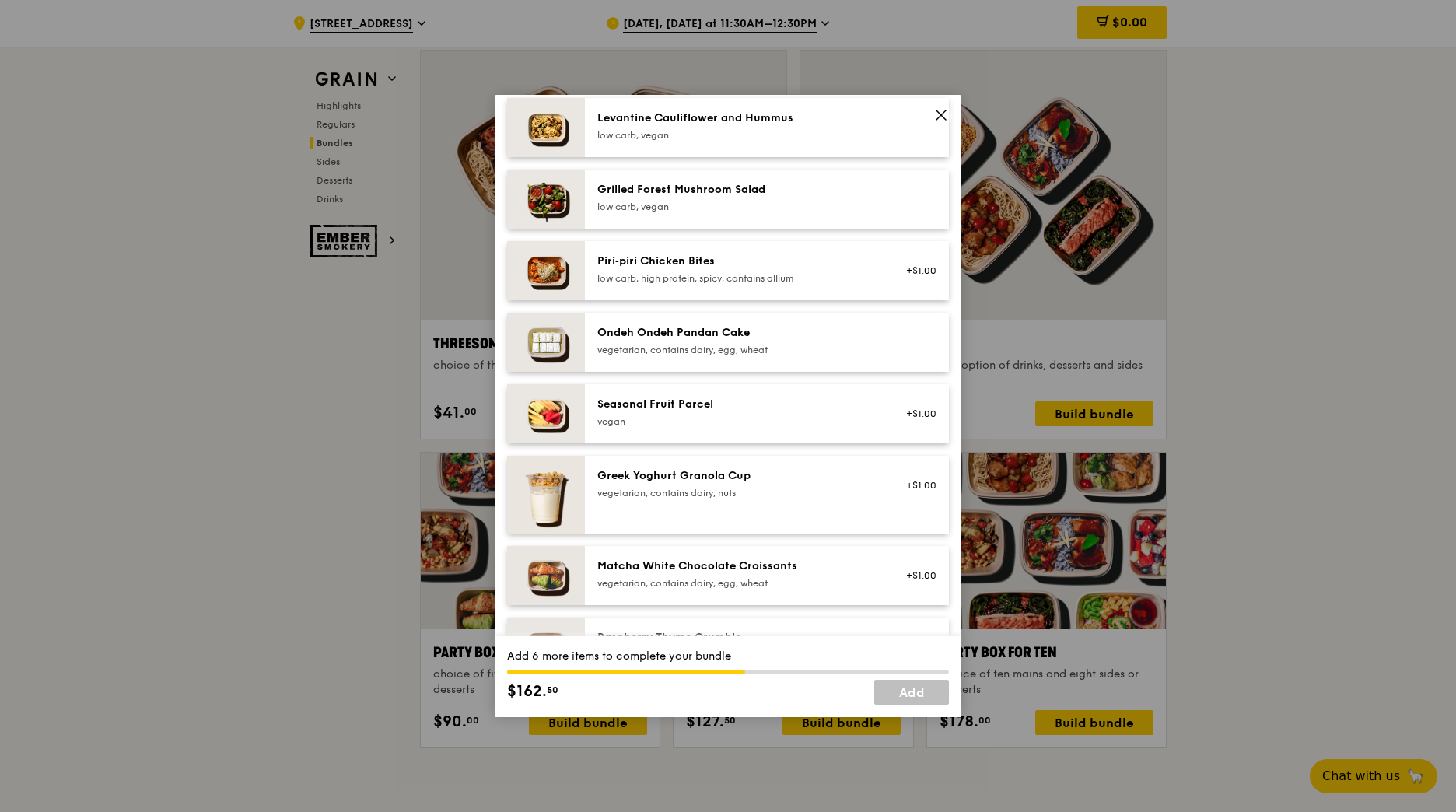
click at [861, 500] on div "vegetarian, contains dairy, nuts" at bounding box center [737, 493] width 279 height 13
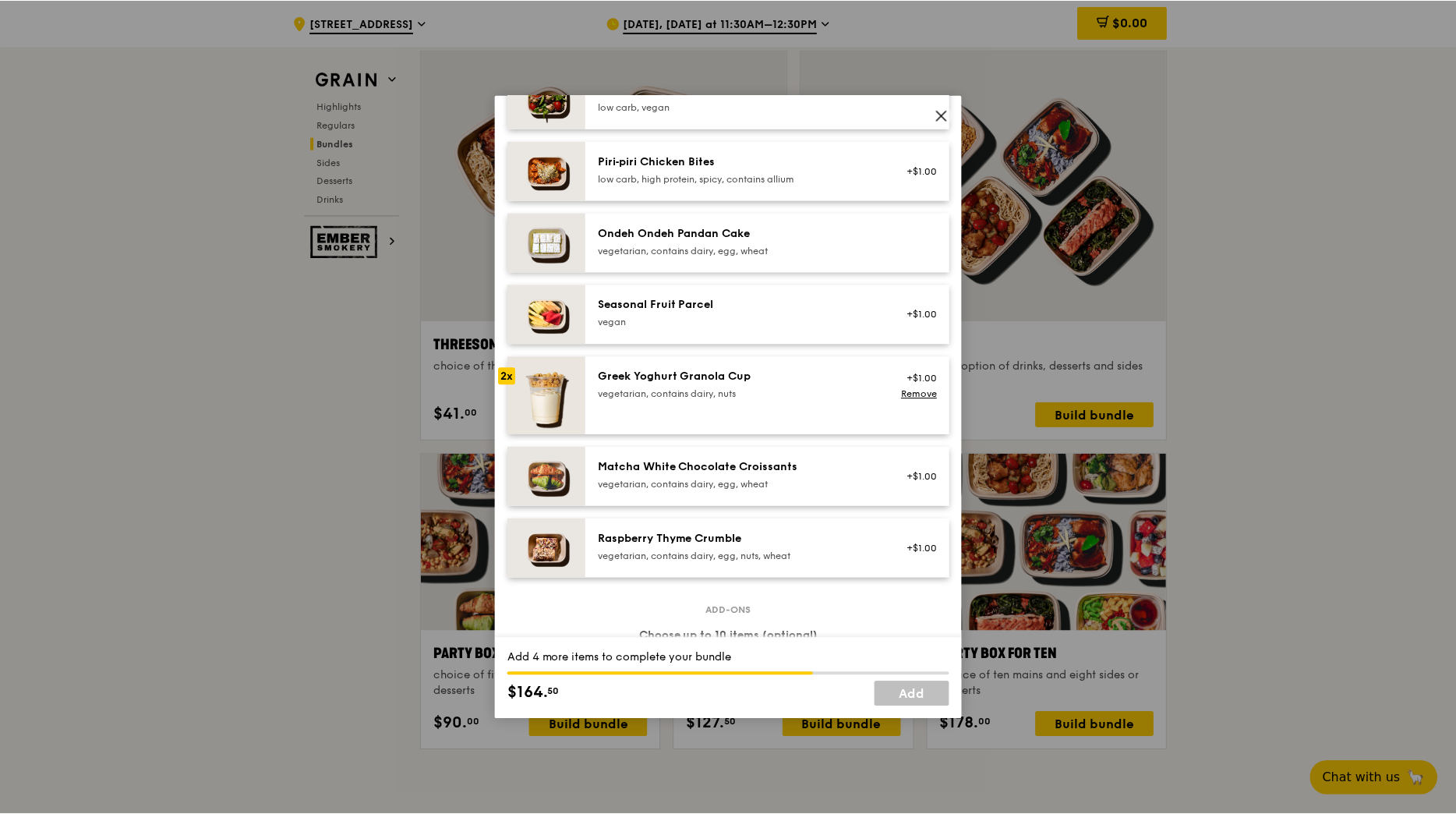
scroll to position [1169, 0]
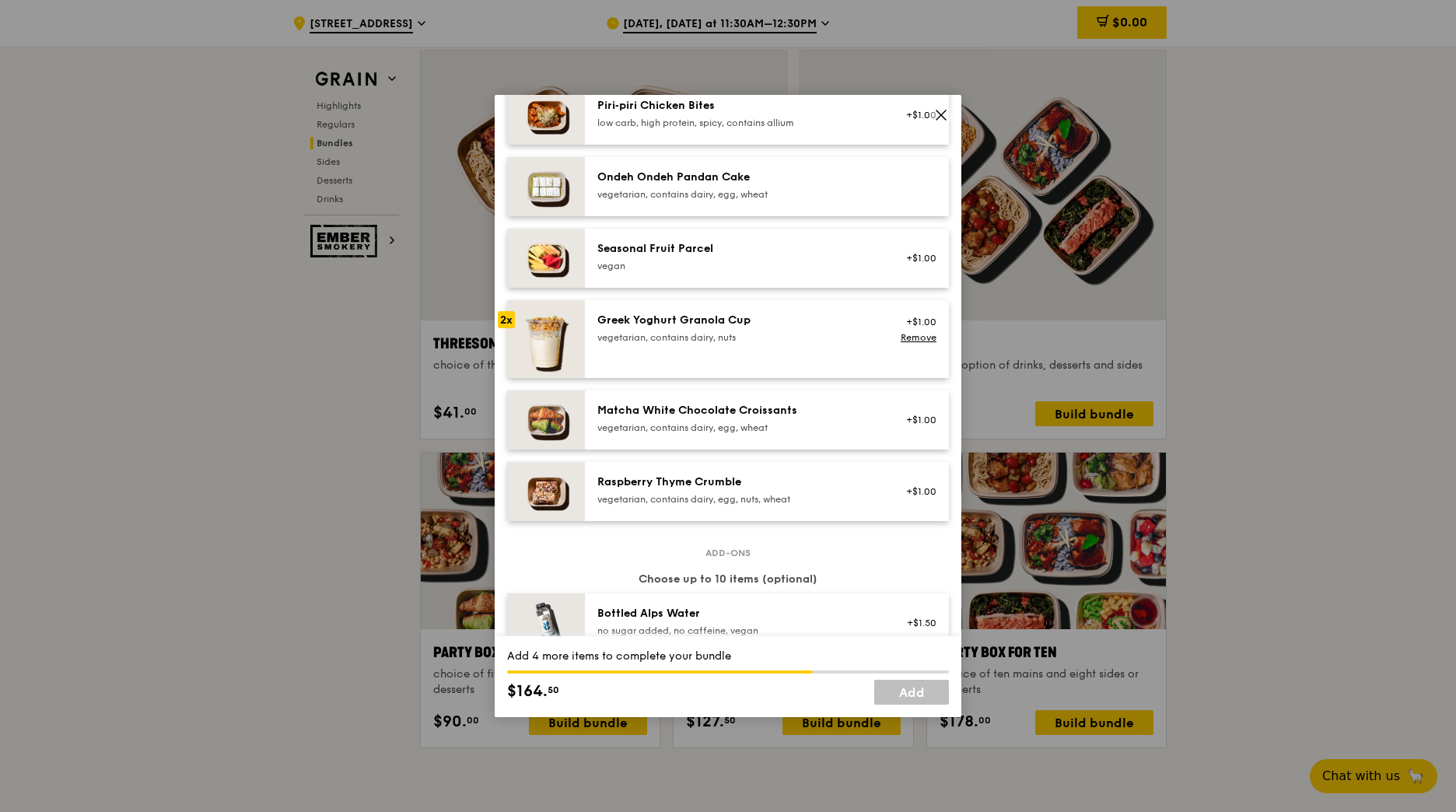
click at [861, 505] on div "vegetarian, contains dairy, egg, nuts, wheat" at bounding box center [737, 499] width 279 height 13
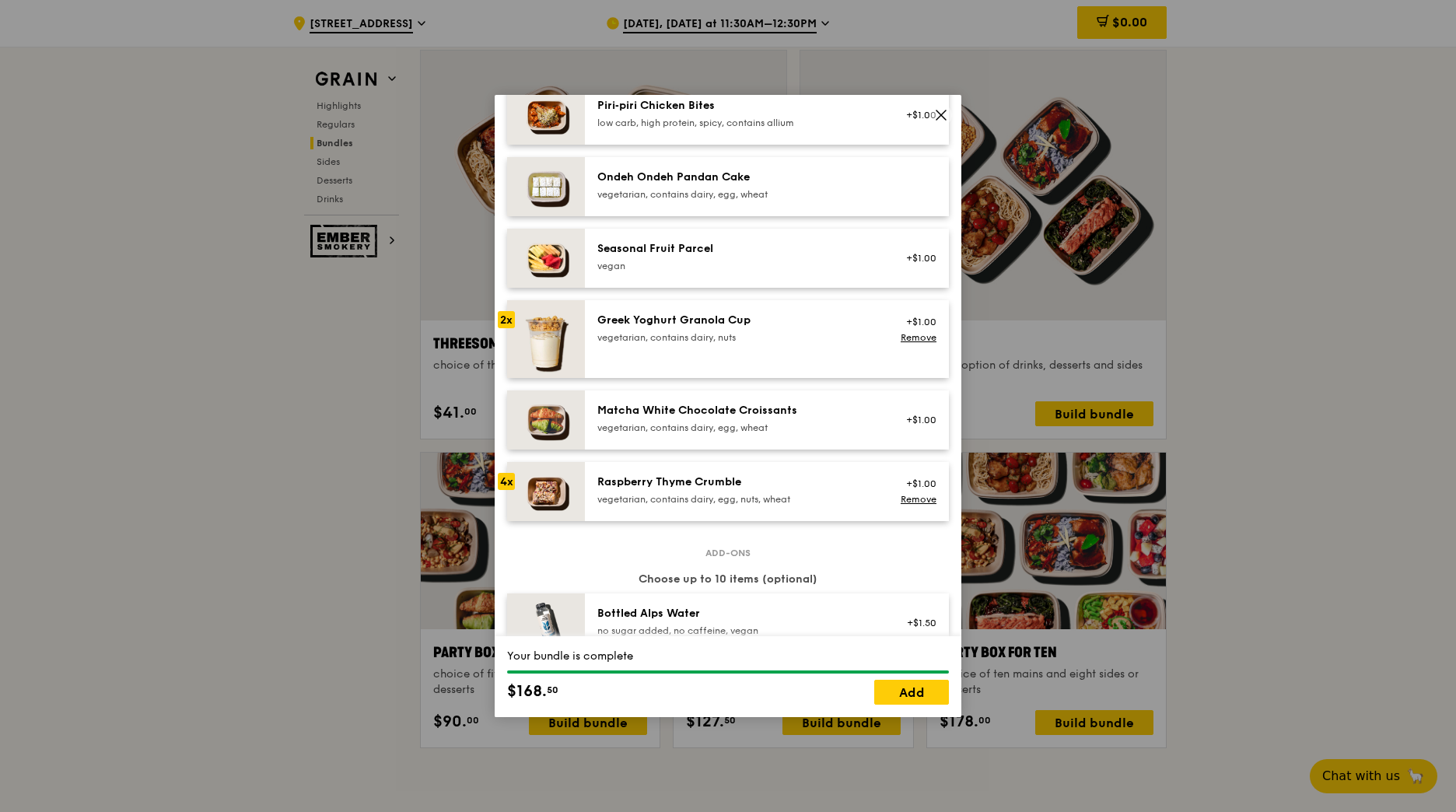
click at [861, 505] on div "vegetarian, contains dairy, egg, nuts, wheat" at bounding box center [737, 499] width 279 height 13
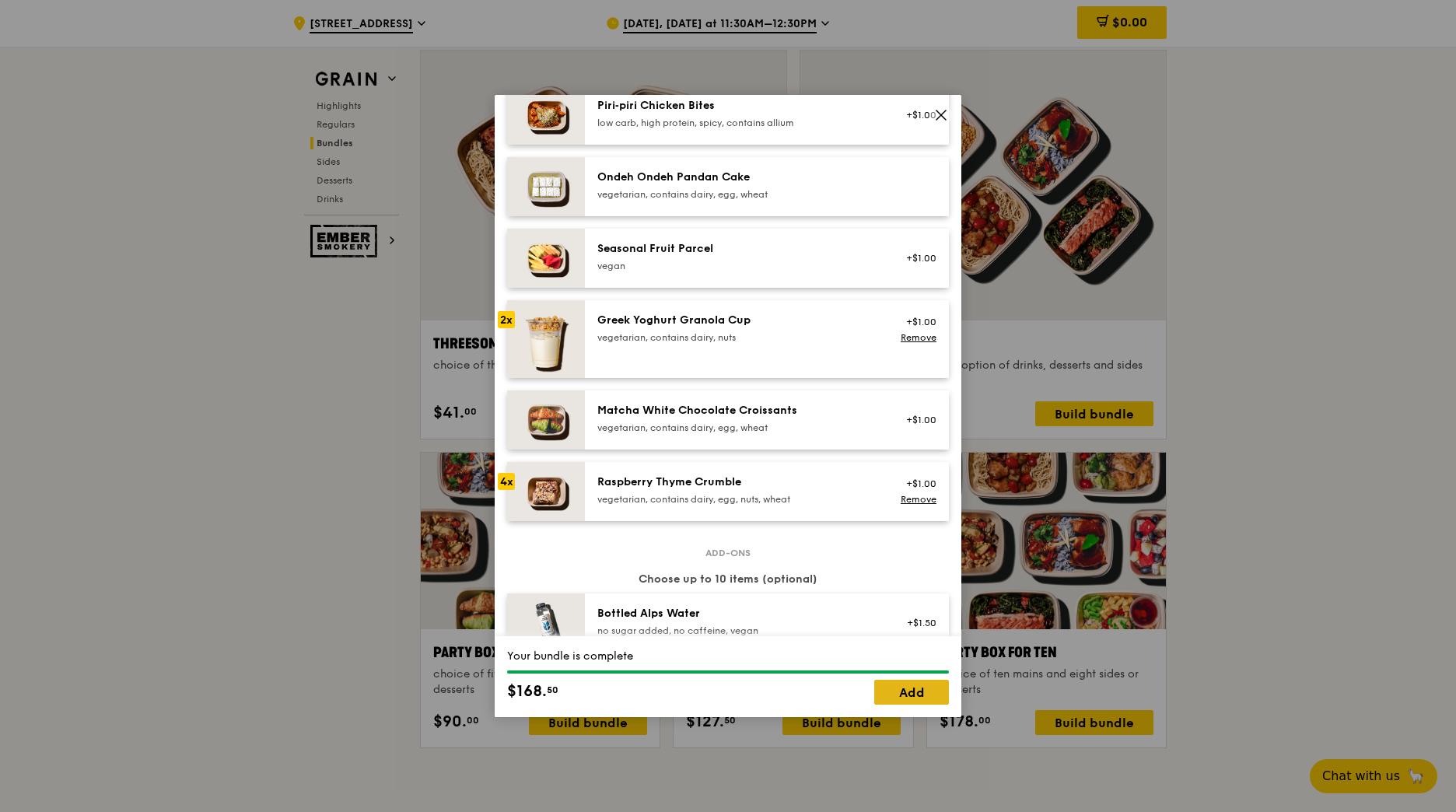
click at [912, 688] on link "Add" at bounding box center [911, 692] width 74 height 24
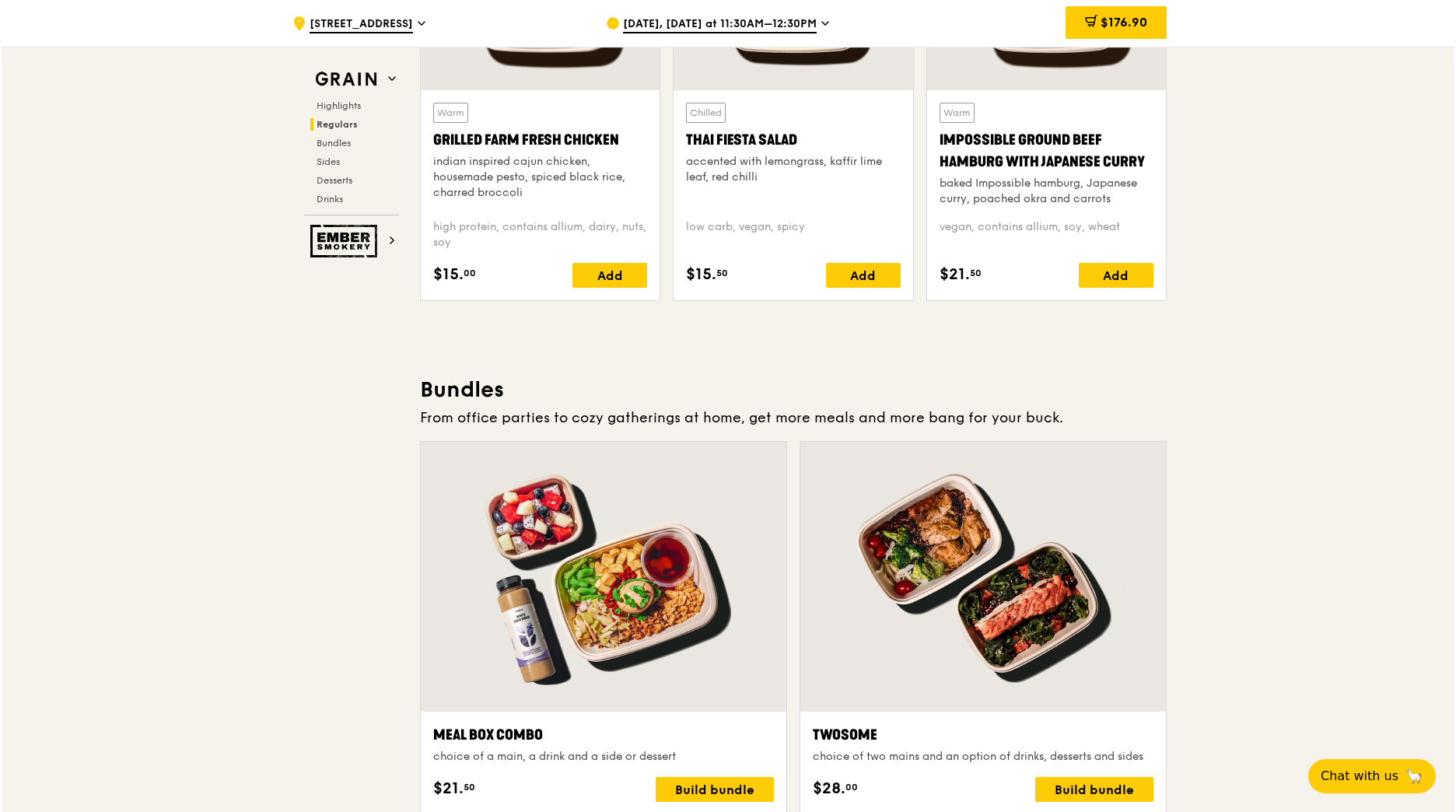
scroll to position [2016, 0]
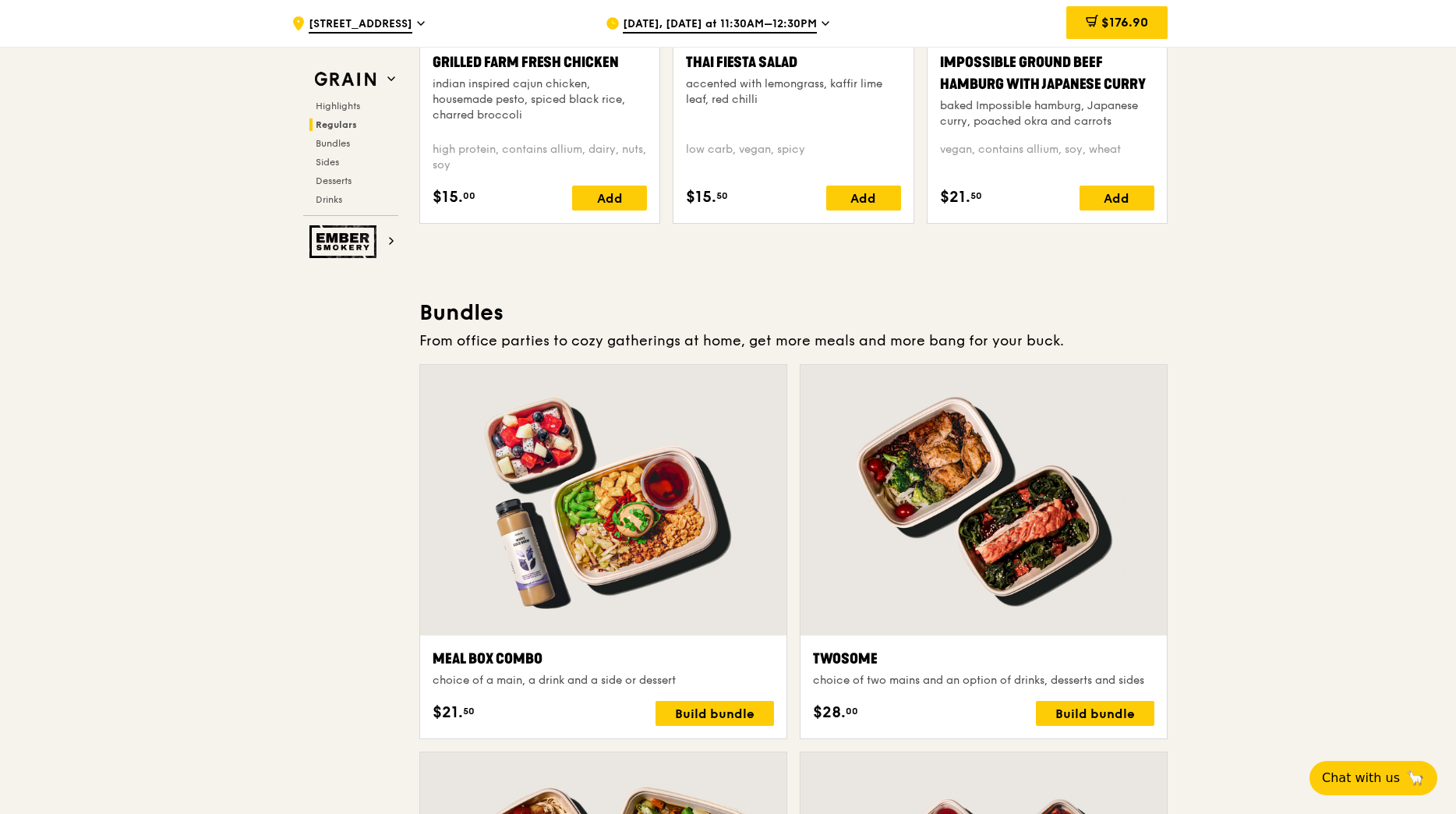
click at [1037, 536] on div at bounding box center [983, 499] width 366 height 270
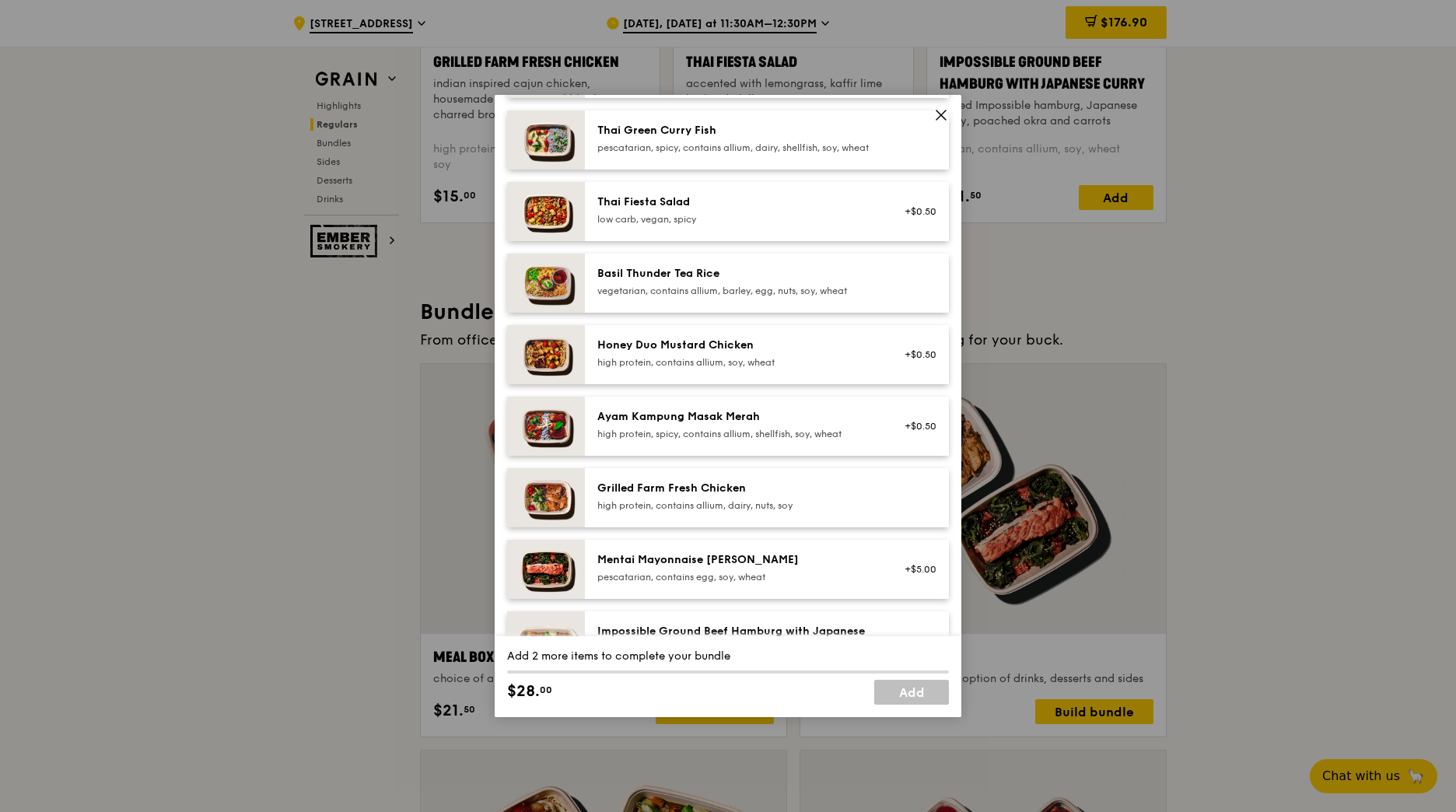
scroll to position [233, 0]
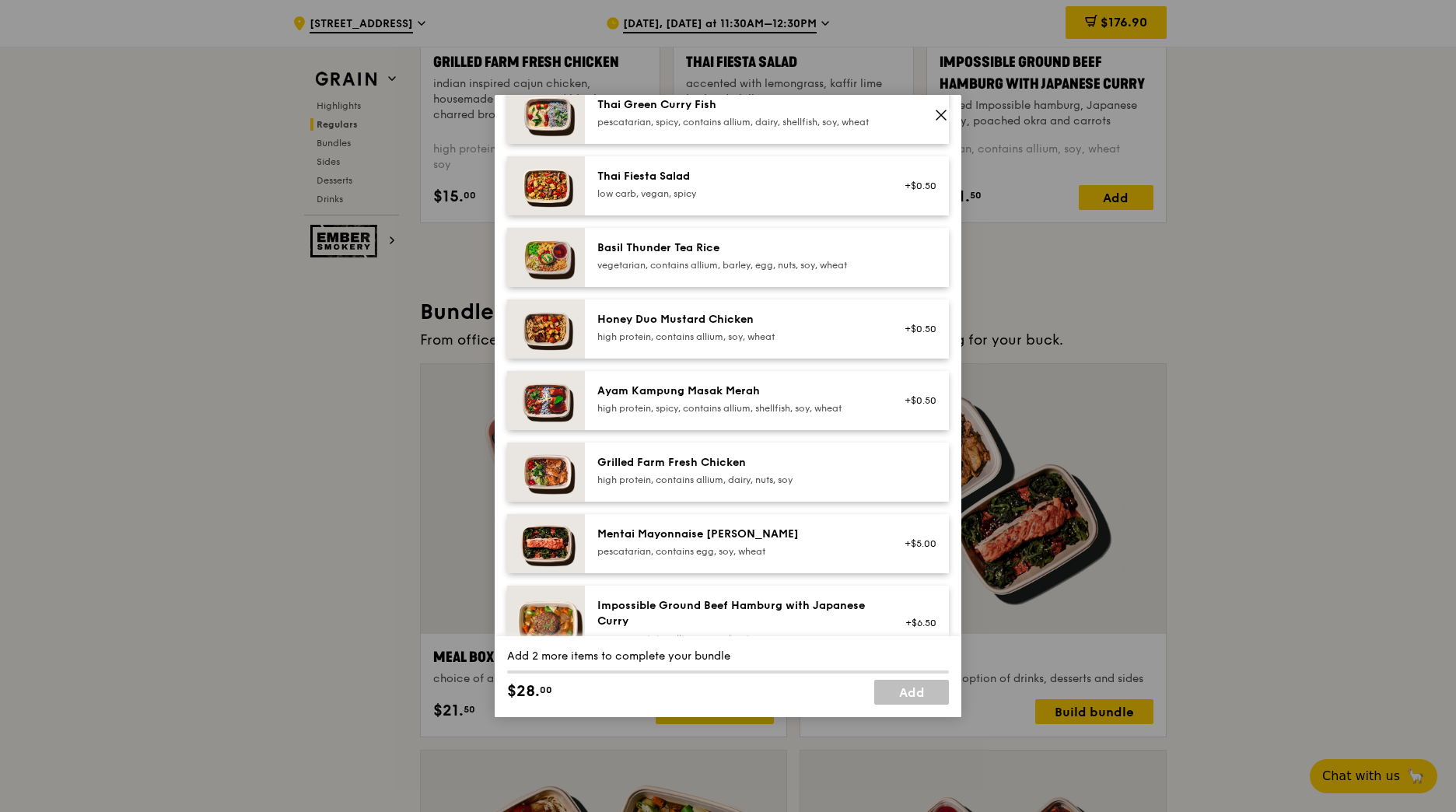
click at [726, 542] on div "Mentai Mayonnaise [PERSON_NAME]" at bounding box center [737, 534] width 279 height 16
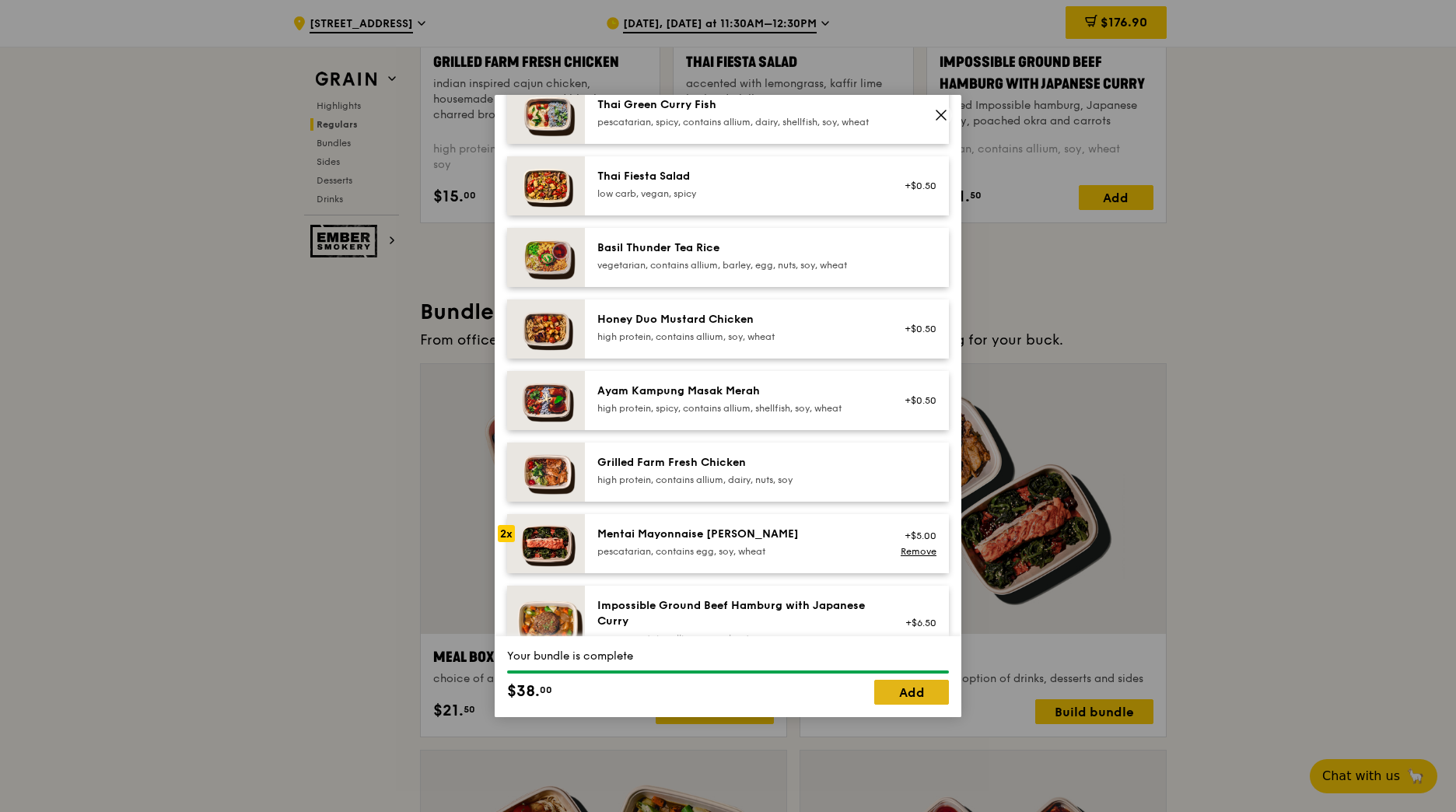
click at [906, 695] on link "Add" at bounding box center [911, 692] width 74 height 24
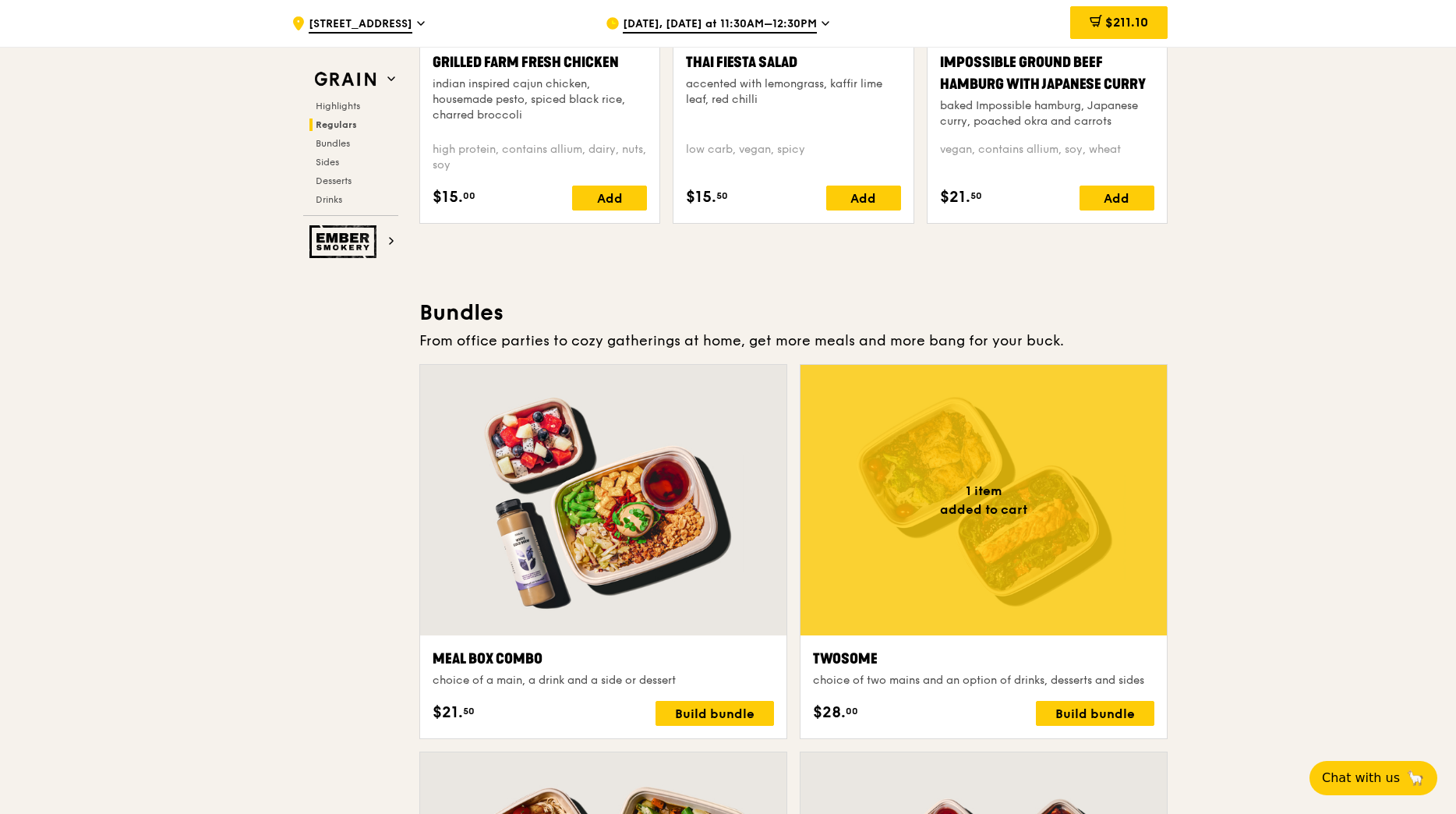
click at [1011, 512] on div at bounding box center [983, 499] width 366 height 270
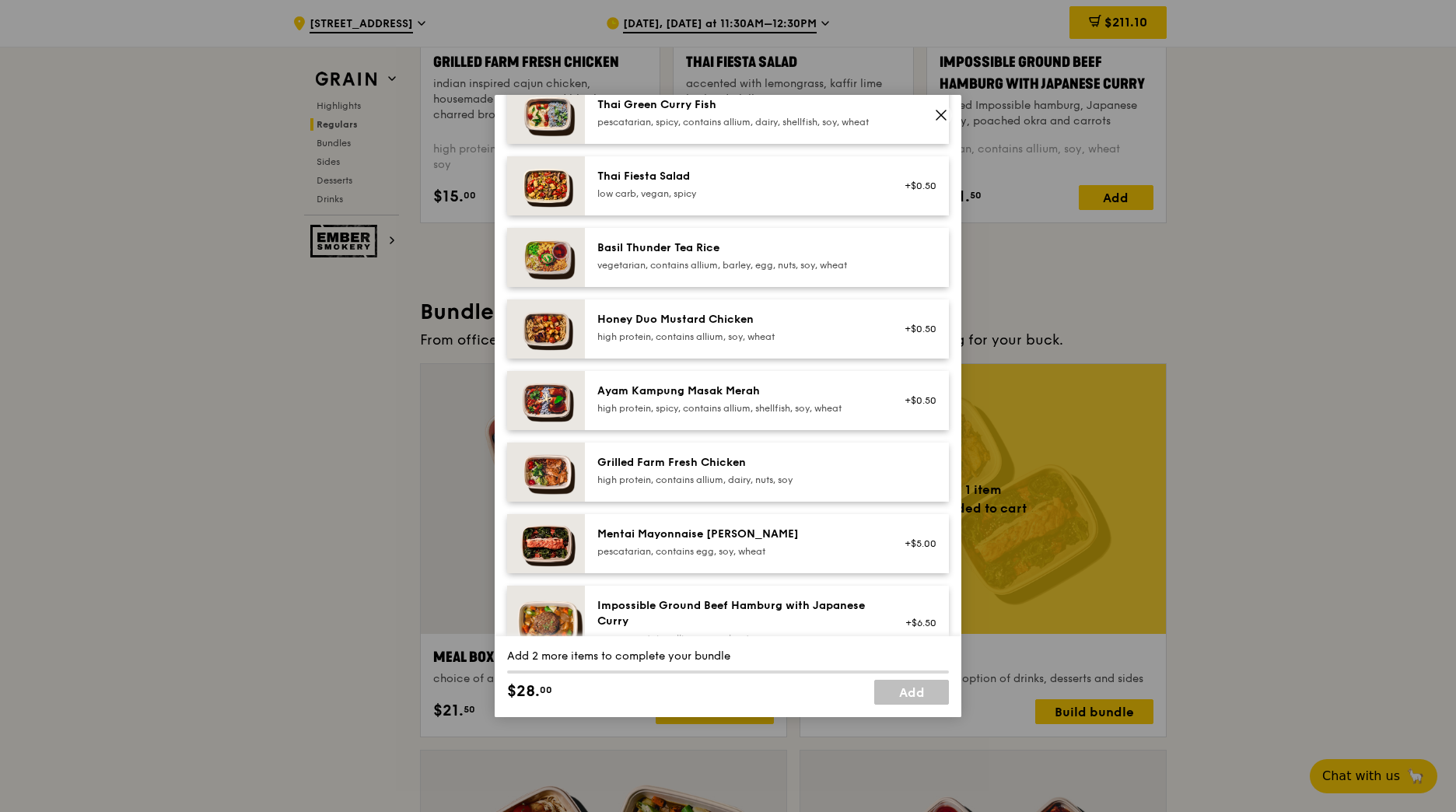
click at [711, 542] on div "Mentai Mayonnaise [PERSON_NAME]" at bounding box center [737, 534] width 279 height 16
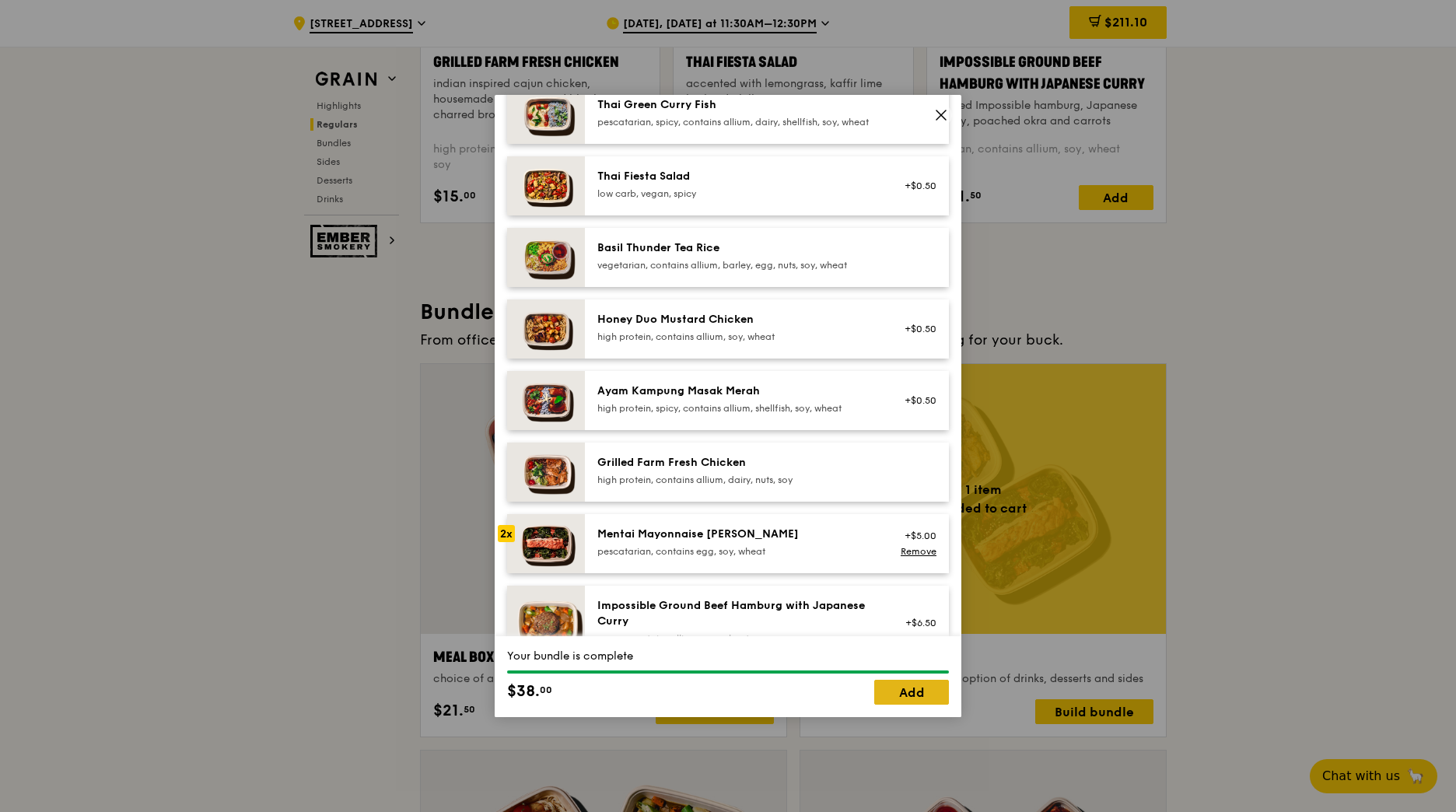
click at [917, 697] on link "Add" at bounding box center [911, 692] width 74 height 24
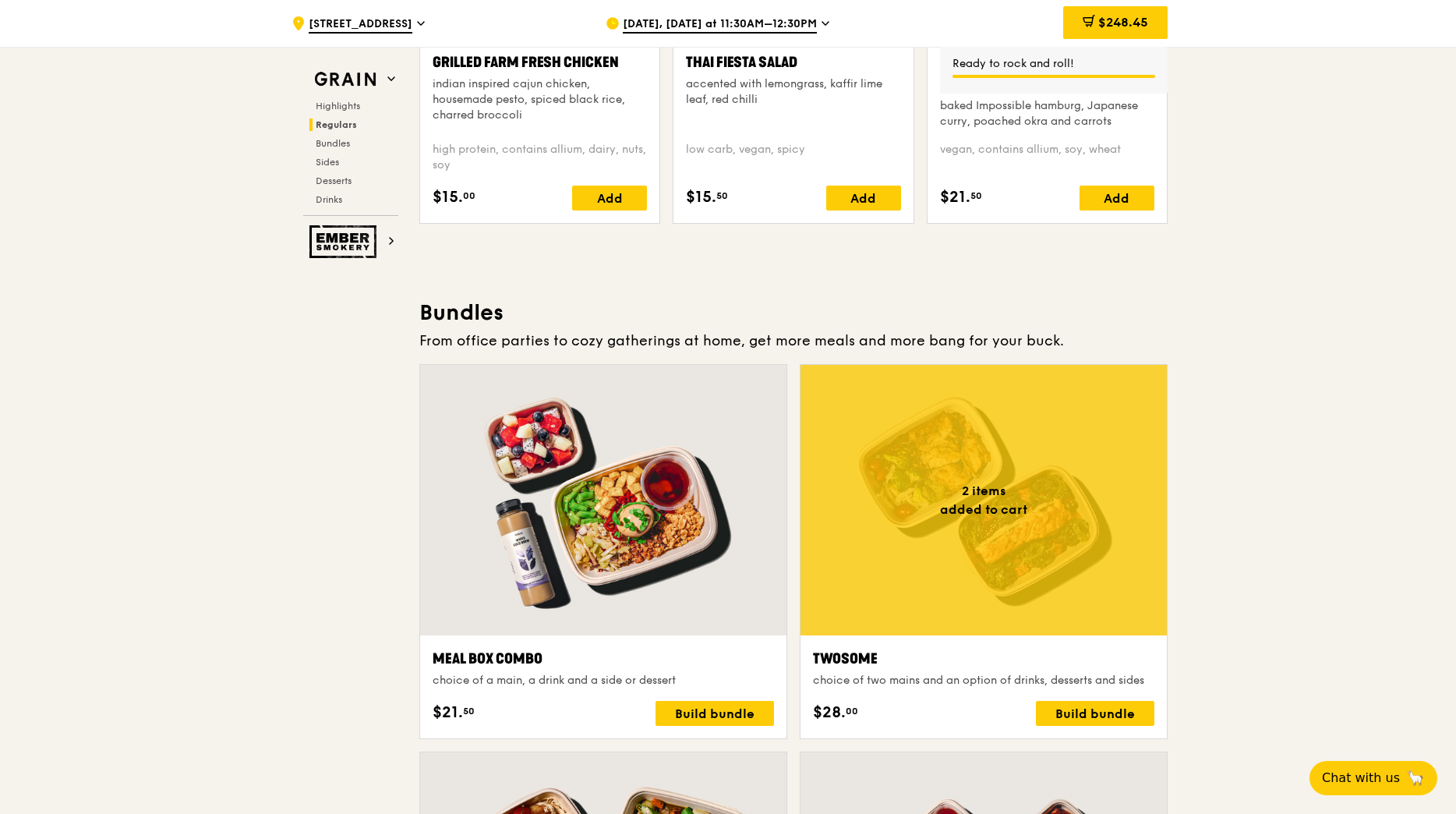
click at [991, 580] on div at bounding box center [983, 499] width 366 height 270
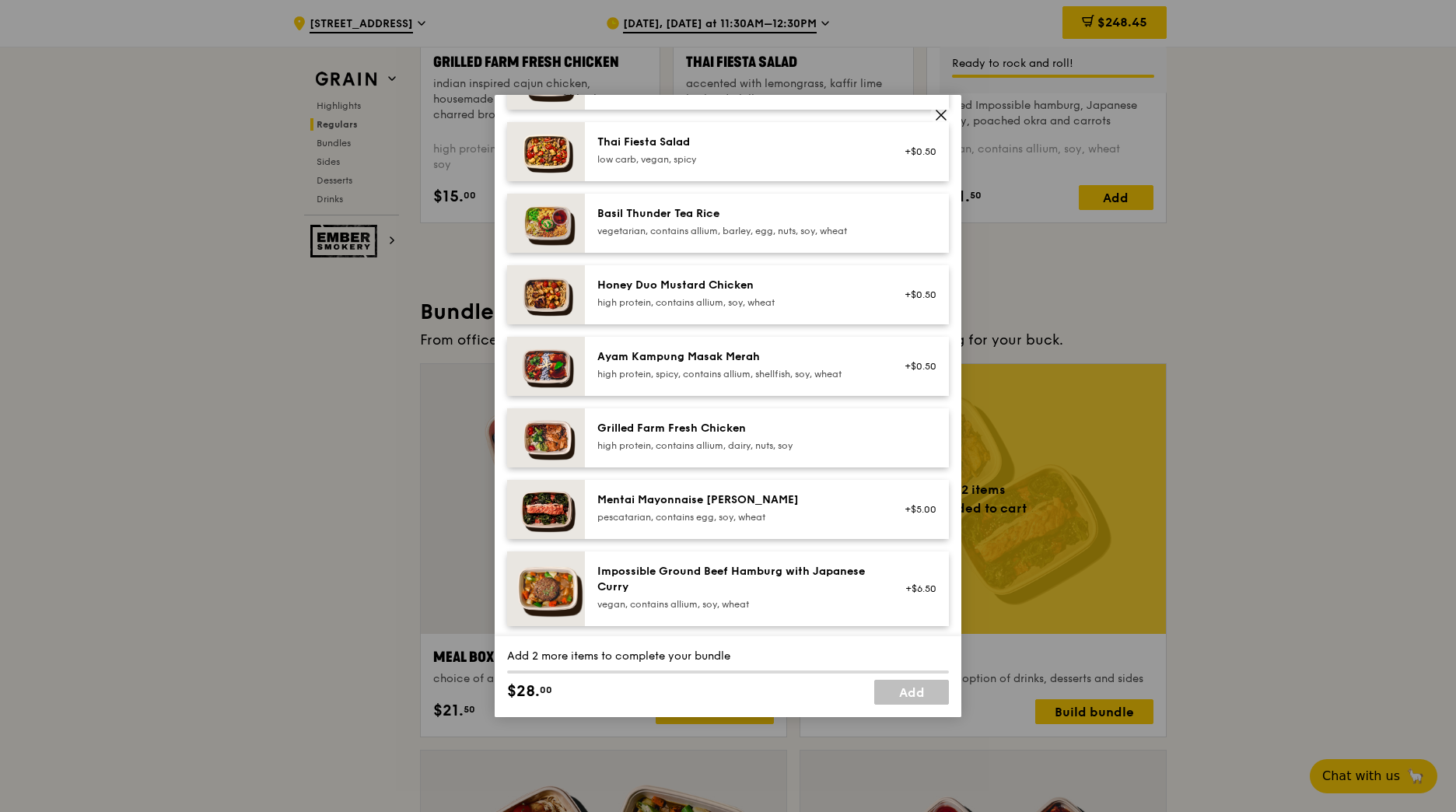
scroll to position [310, 0]
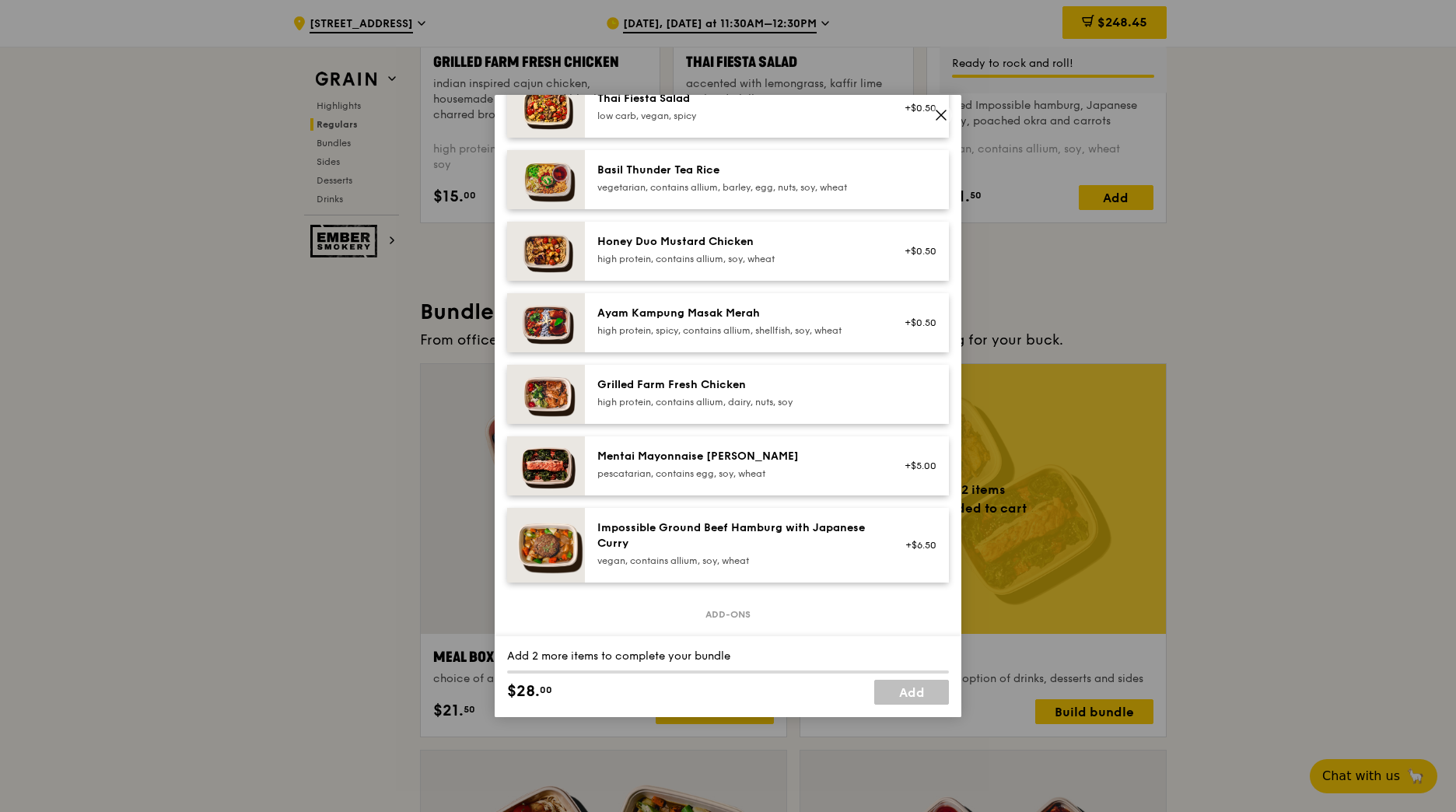
click at [731, 480] on div "pescatarian, contains egg, soy, wheat" at bounding box center [737, 473] width 279 height 13
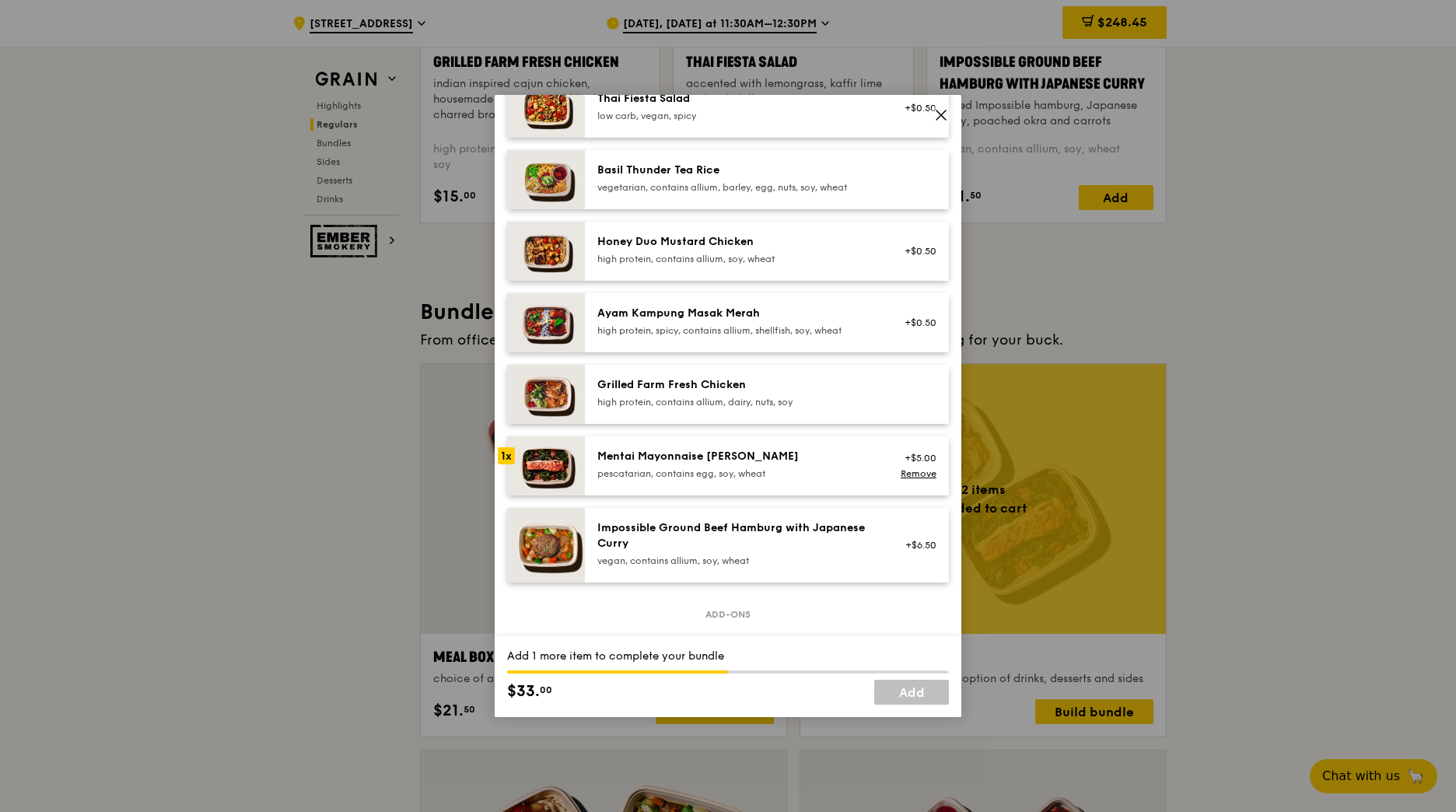
click at [731, 480] on div "pescatarian, contains egg, soy, wheat" at bounding box center [737, 473] width 279 height 13
click at [917, 693] on link "Add" at bounding box center [911, 692] width 74 height 24
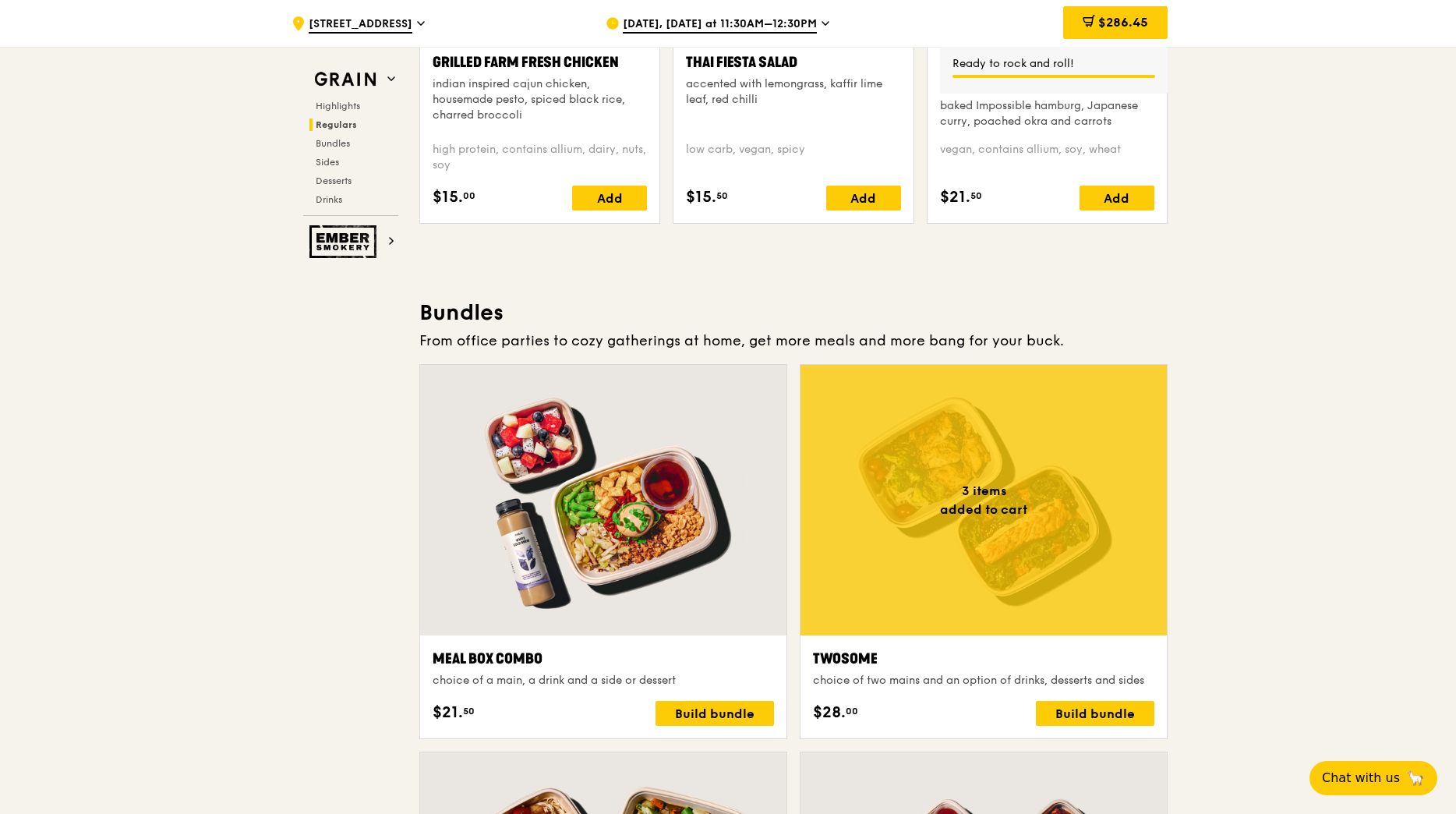
click at [1019, 537] on div at bounding box center [983, 499] width 366 height 270
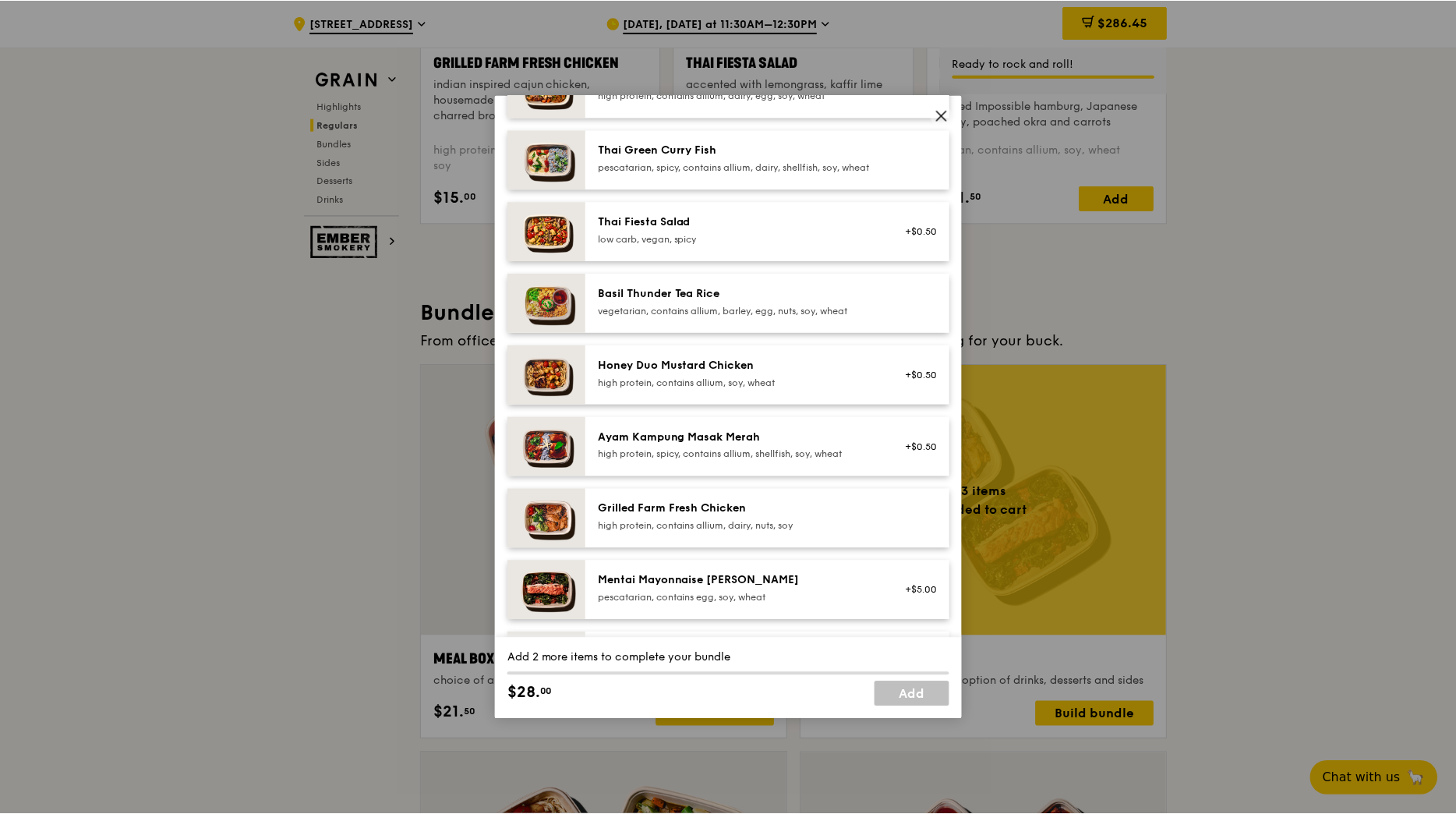
scroll to position [234, 0]
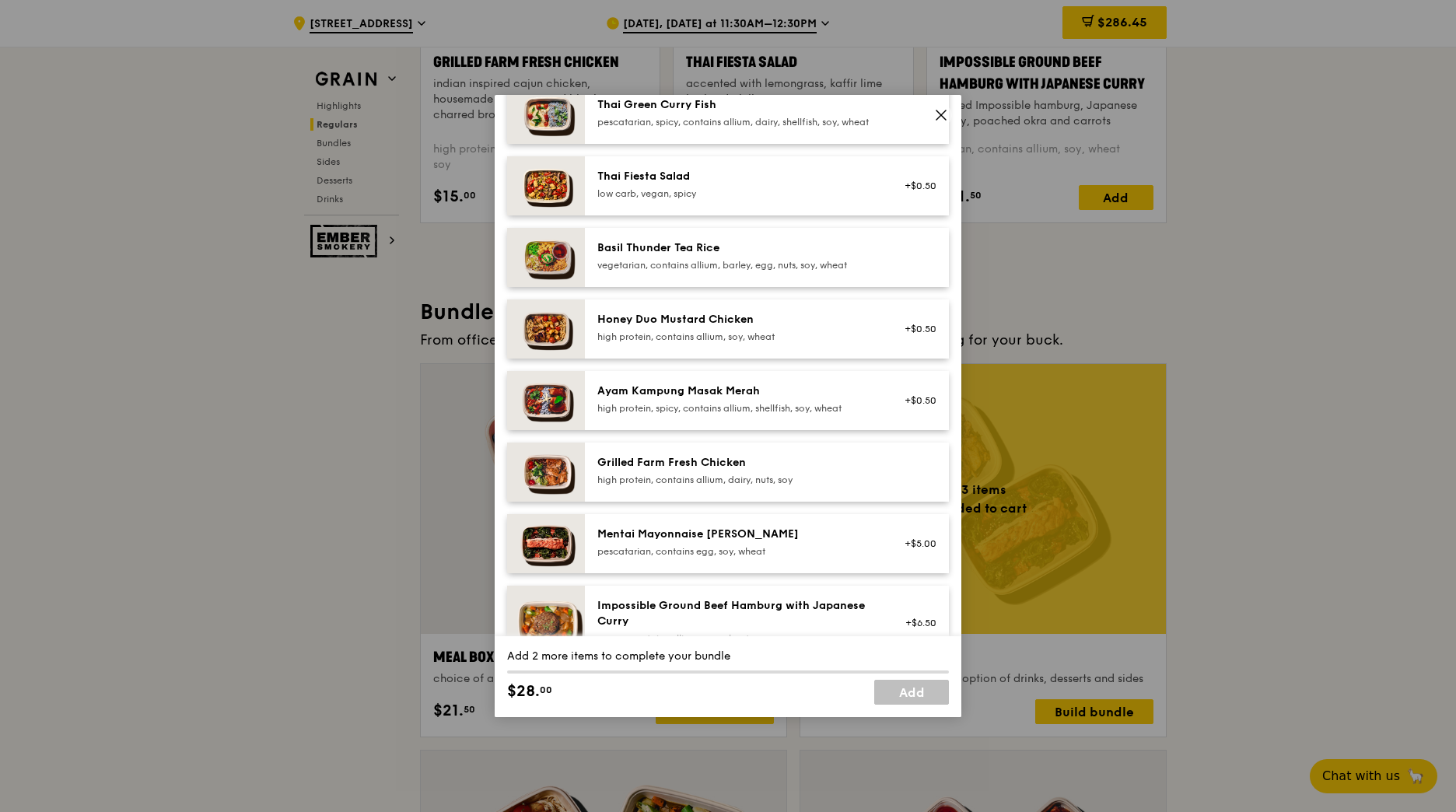
click at [709, 542] on div "Mentai Mayonnaise [PERSON_NAME]" at bounding box center [737, 534] width 279 height 16
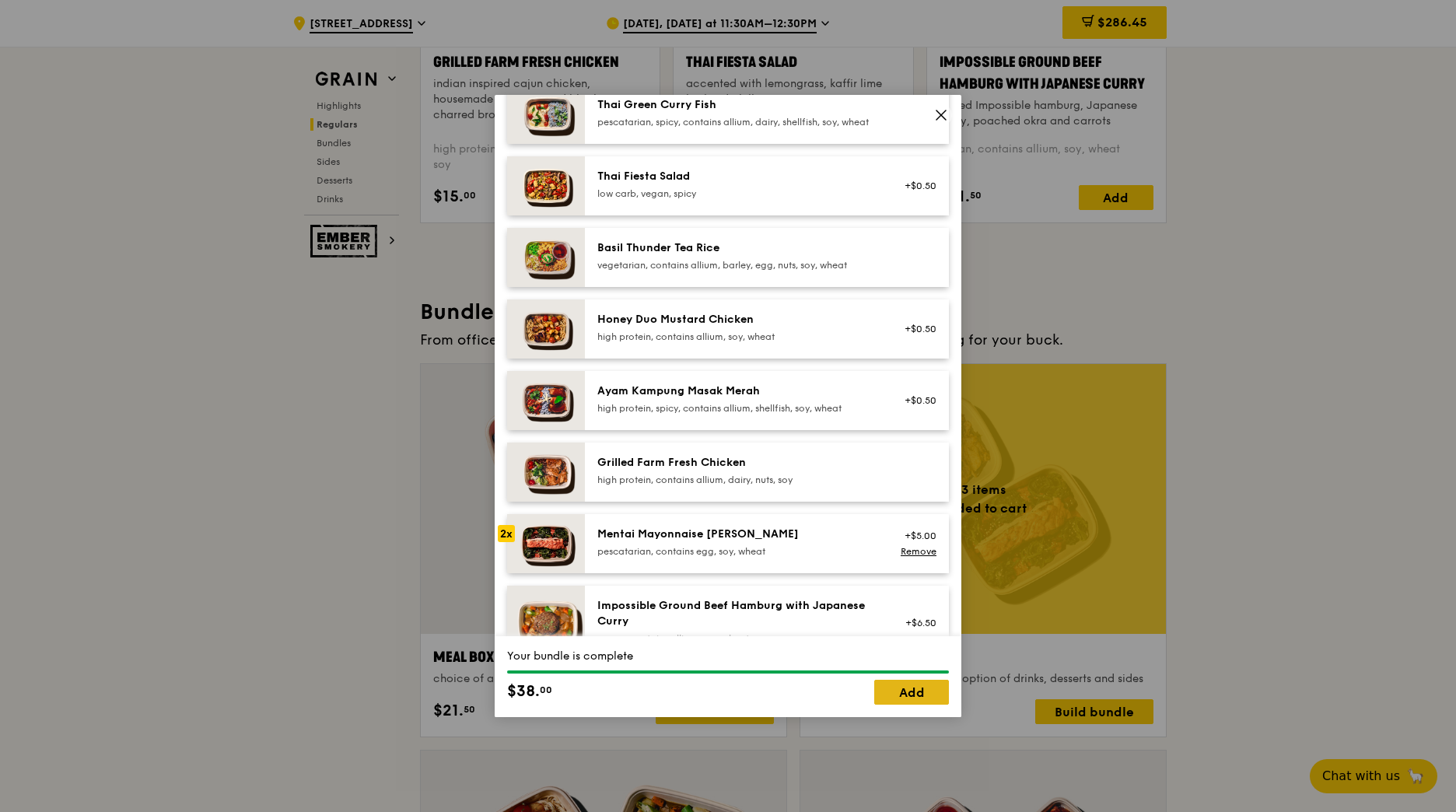
click at [904, 697] on link "Add" at bounding box center [911, 692] width 74 height 24
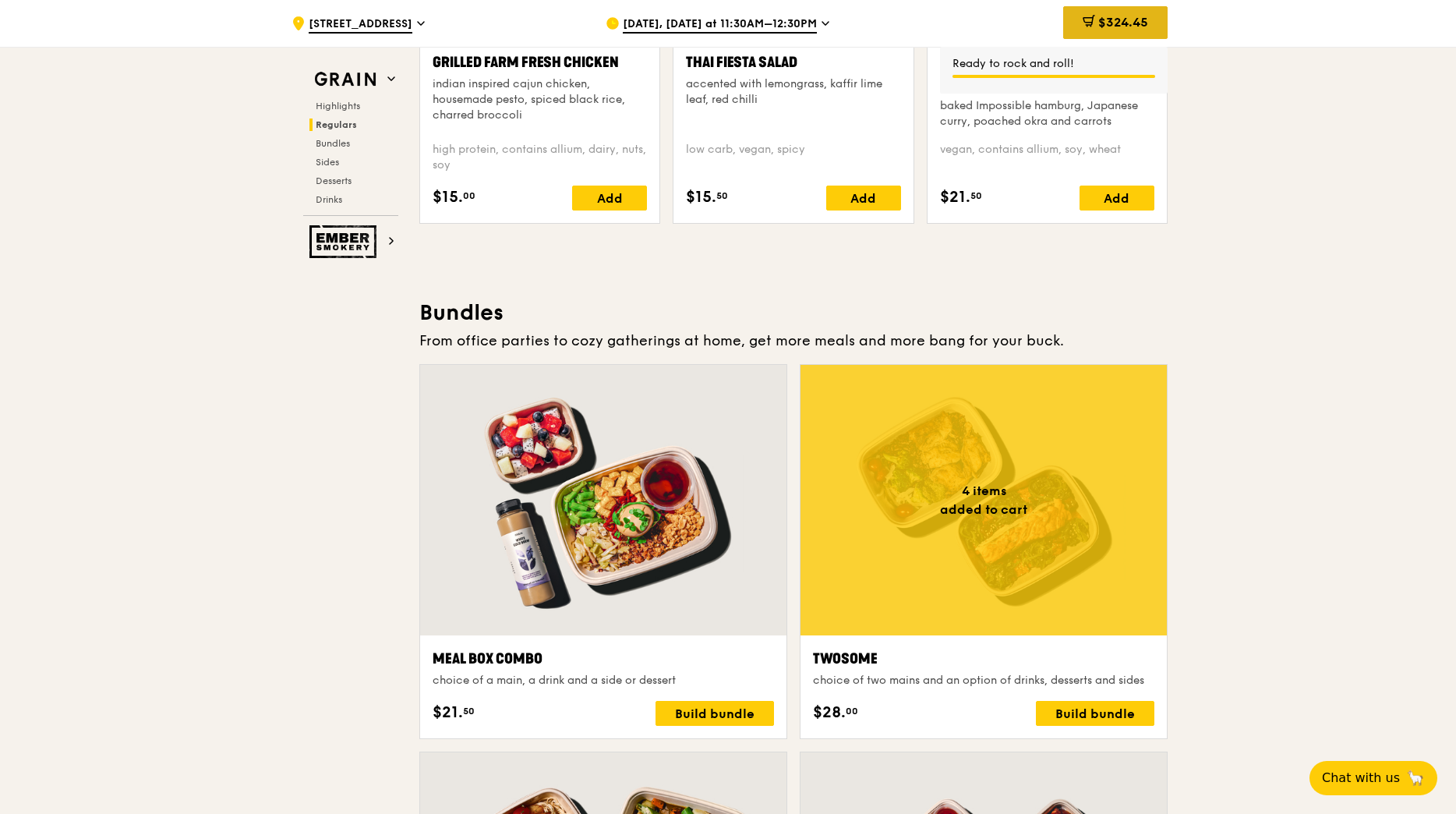
click at [1120, 17] on span "$324.45" at bounding box center [1122, 22] width 50 height 15
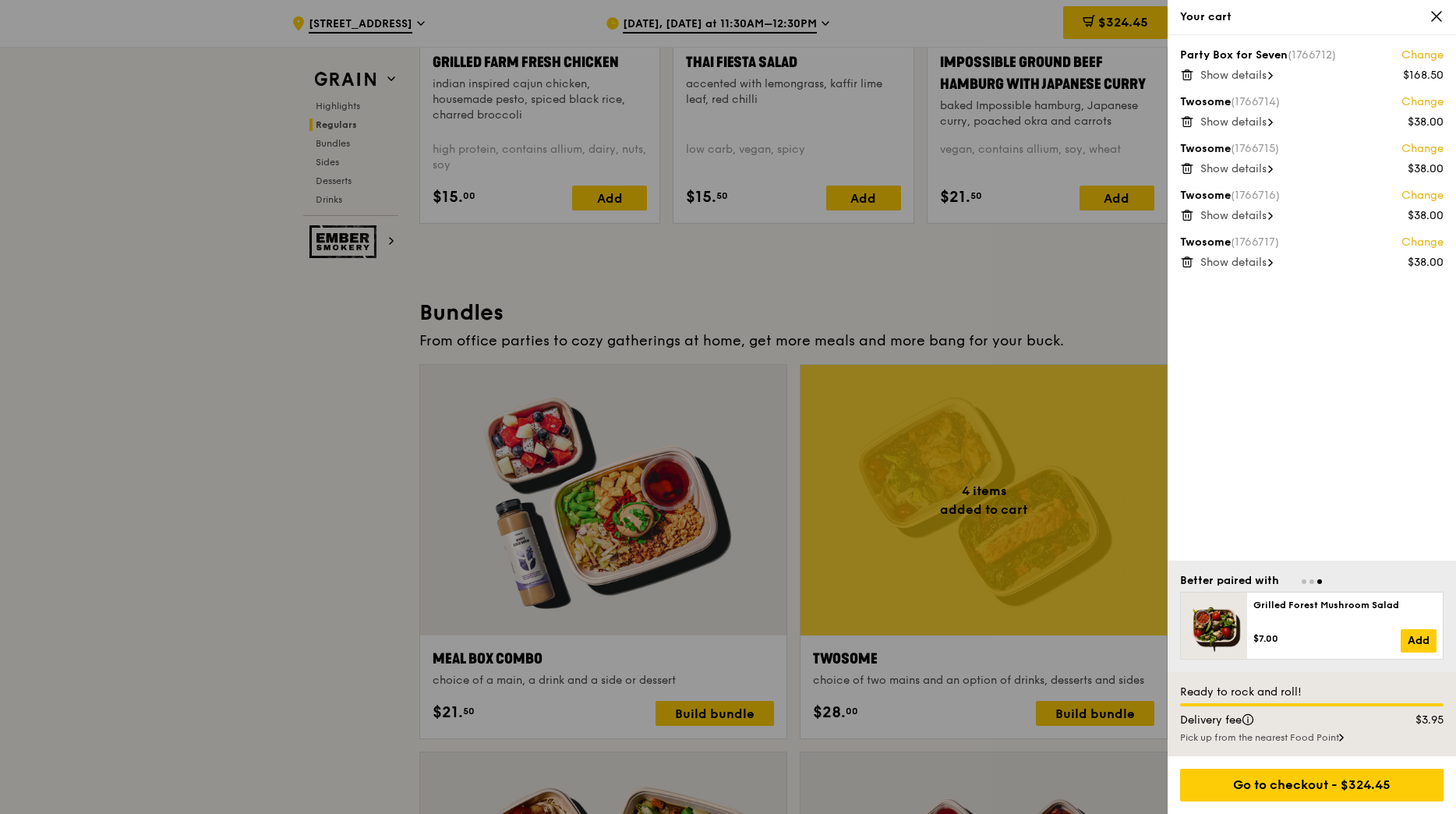
click at [1241, 79] on span "Show details" at bounding box center [1232, 75] width 66 height 13
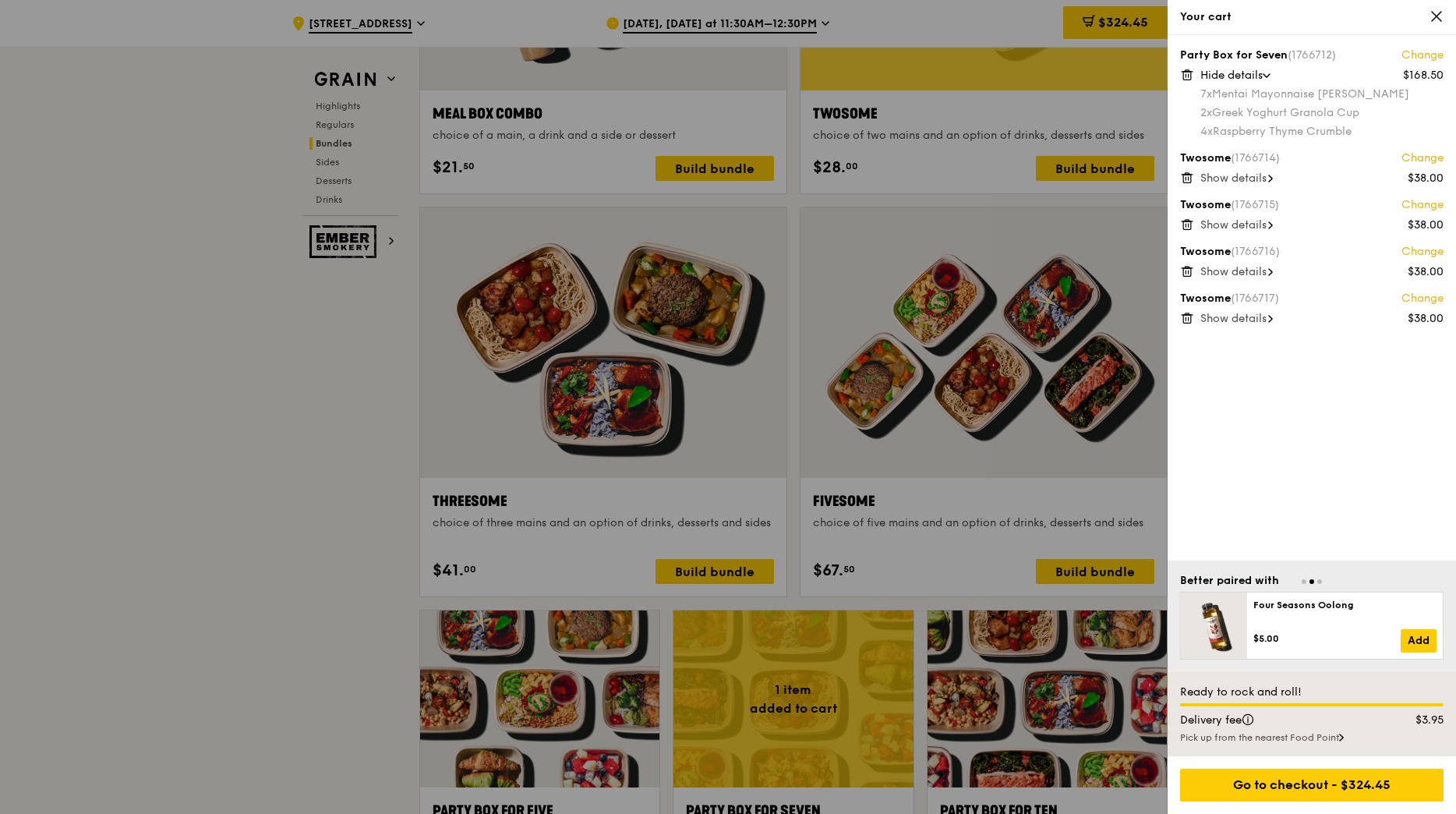
scroll to position [2567, 0]
click at [327, 389] on div at bounding box center [728, 407] width 1456 height 814
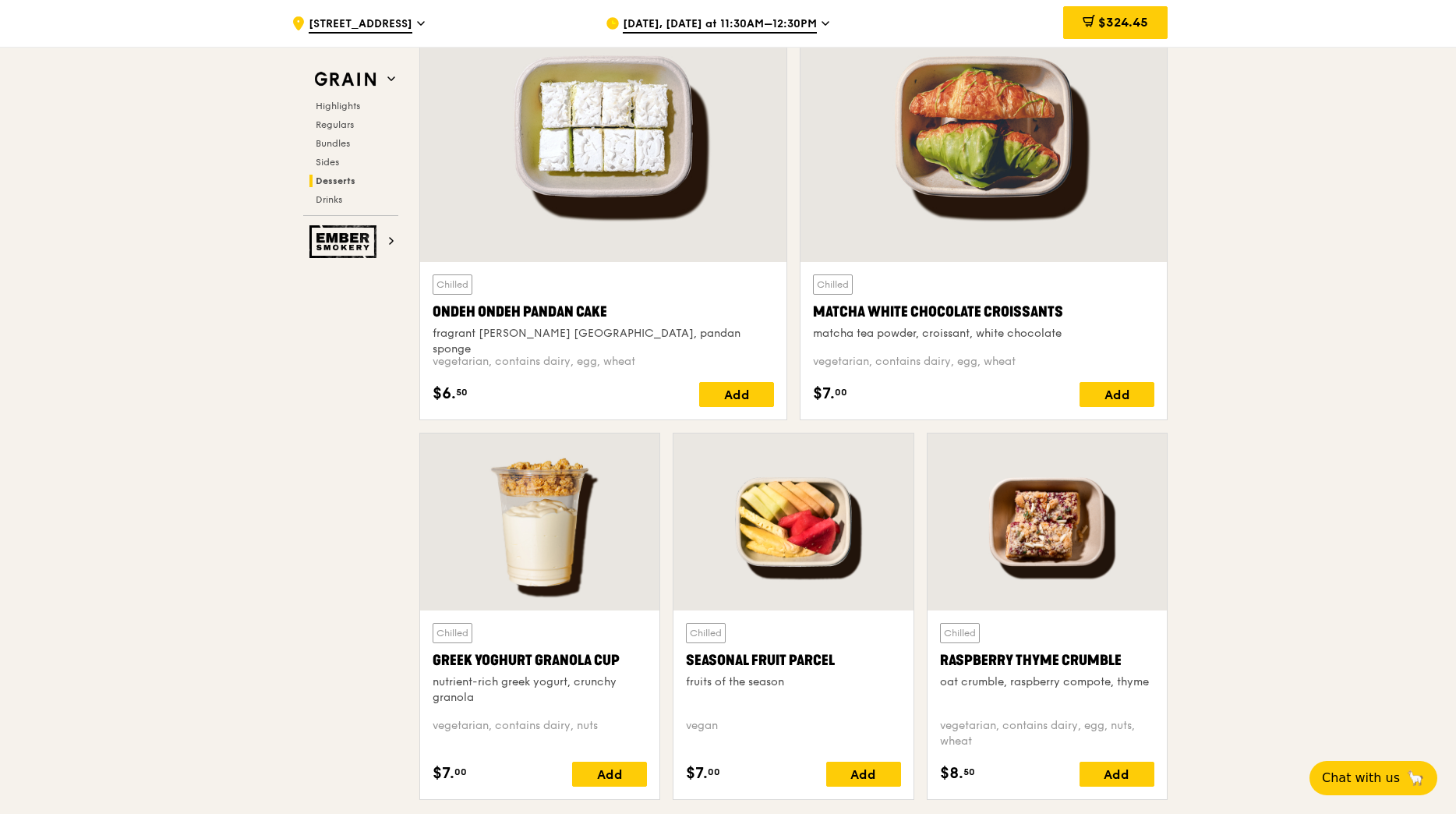
scroll to position [4748, 0]
